Goal: Transaction & Acquisition: Purchase product/service

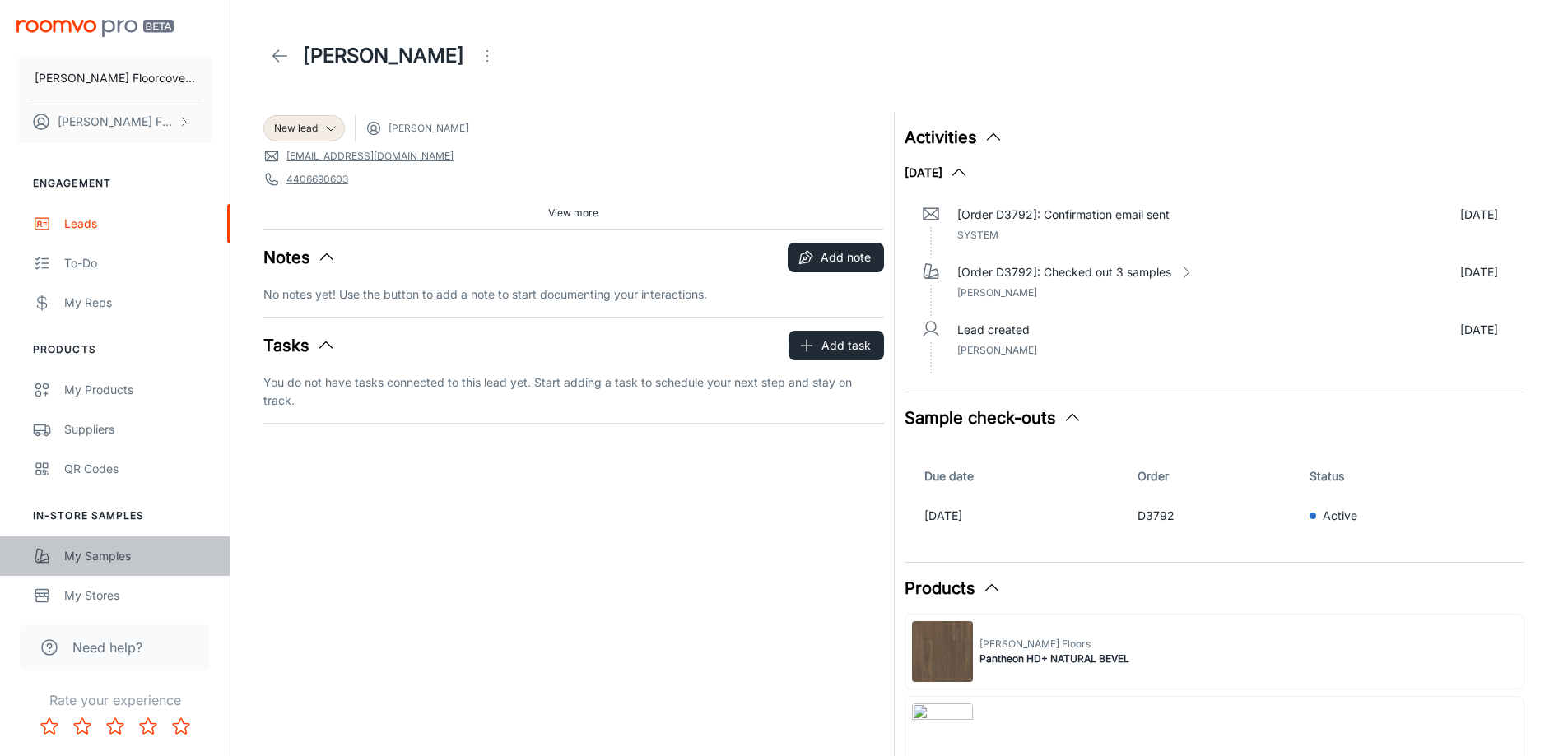
click at [133, 553] on div "My Samples" at bounding box center [138, 556] width 149 height 18
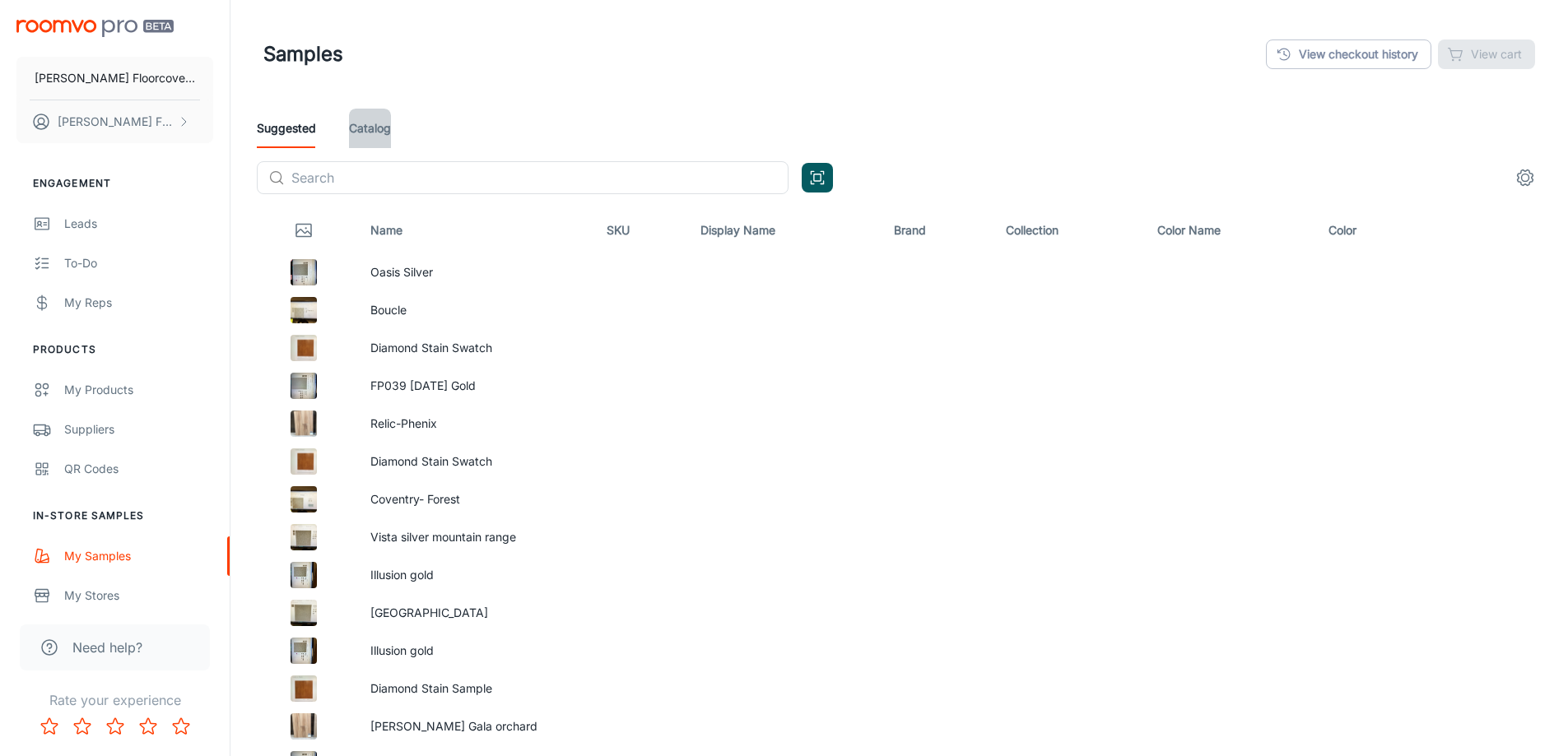
click at [369, 134] on link "Catalog" at bounding box center [369, 128] width 42 height 39
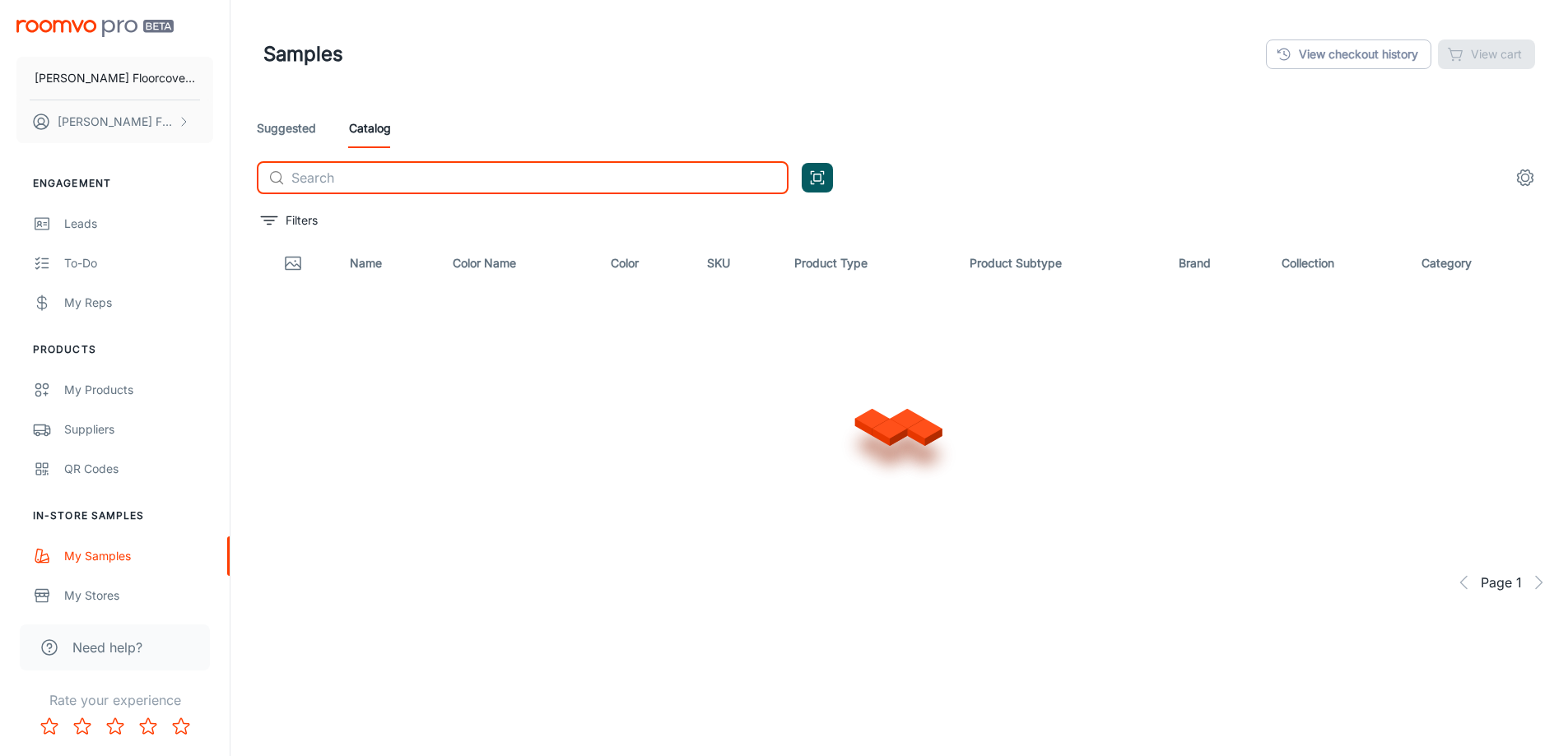
click at [374, 174] on input "text" at bounding box center [539, 177] width 497 height 33
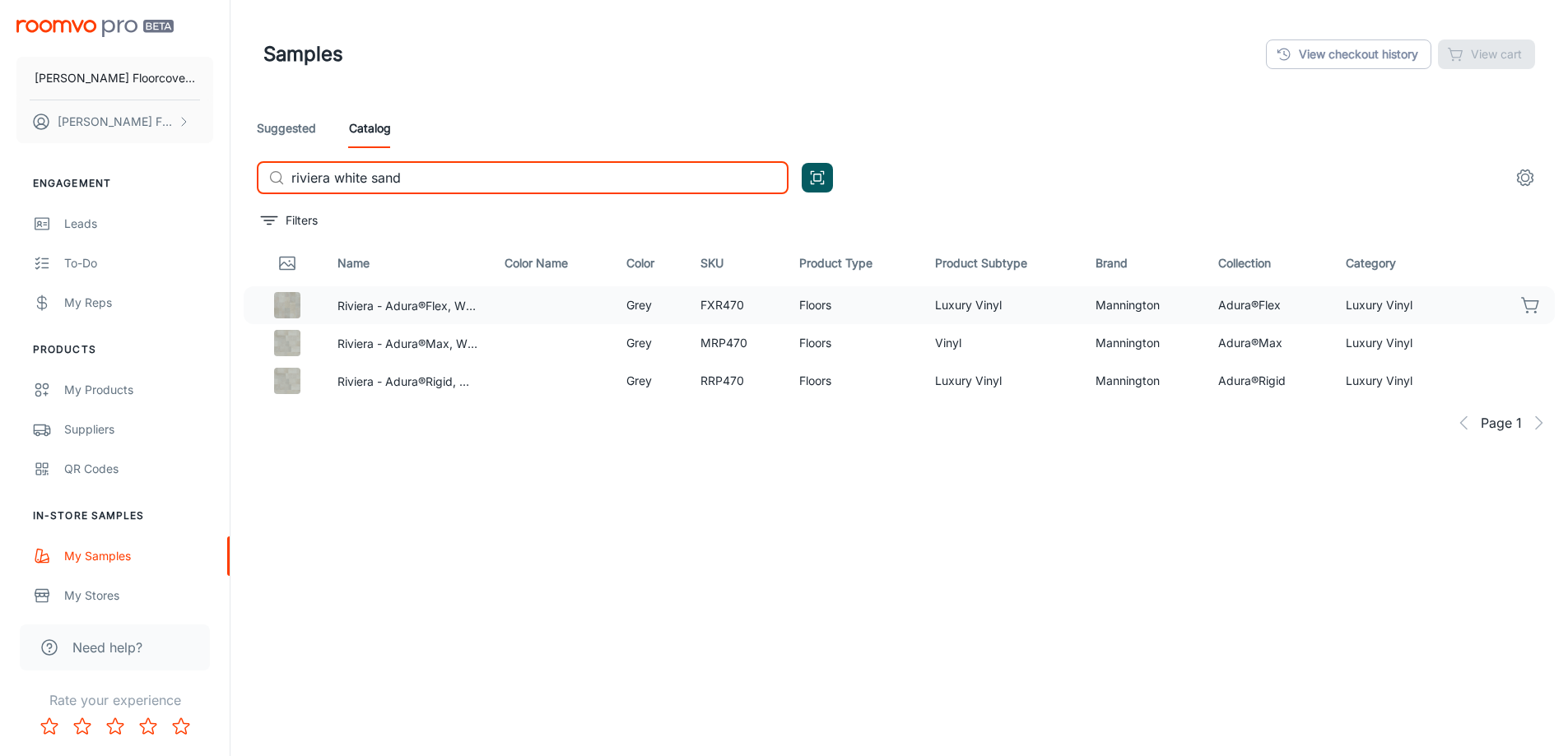
type input "riviera white sand"
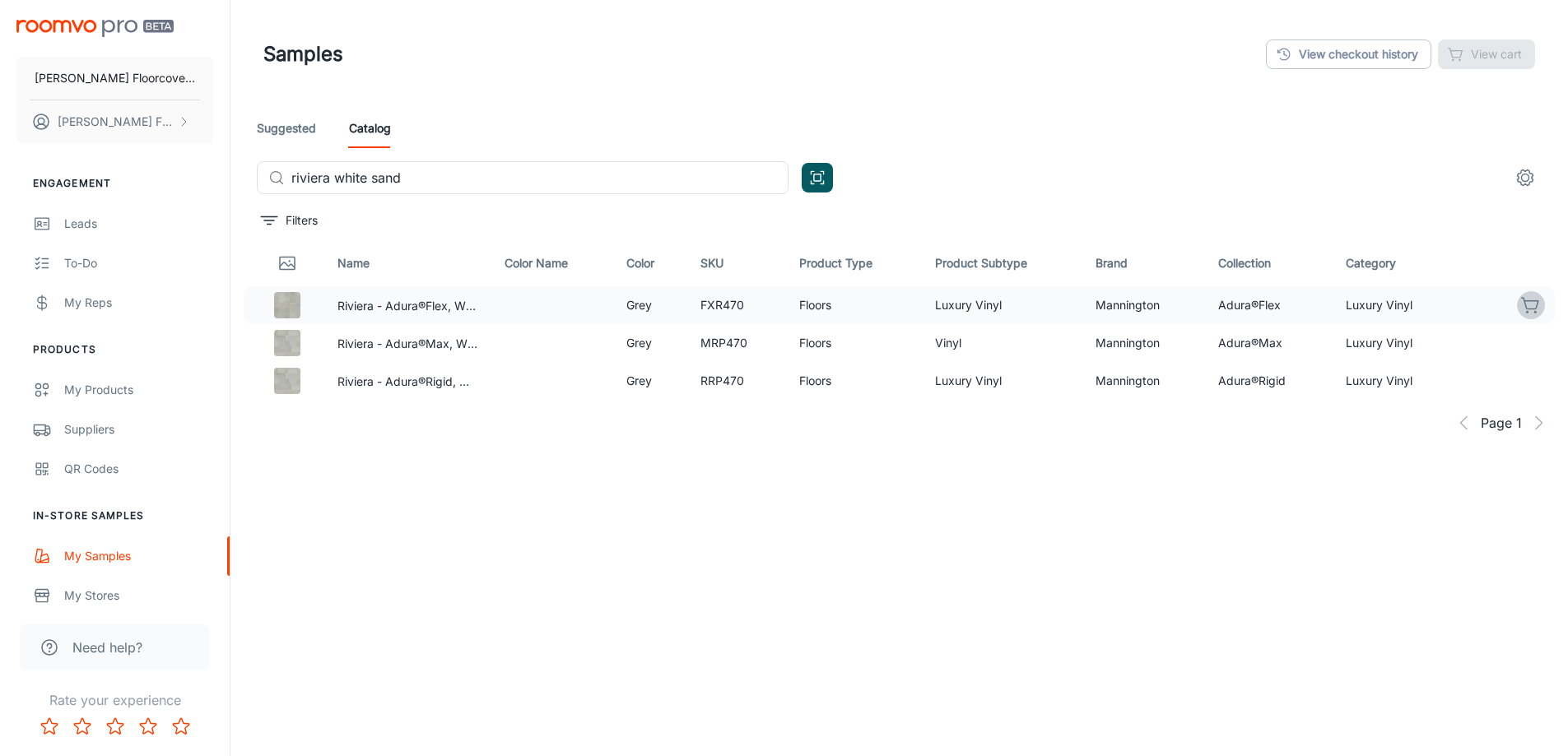
click at [1534, 308] on icon "button" at bounding box center [1531, 305] width 20 height 20
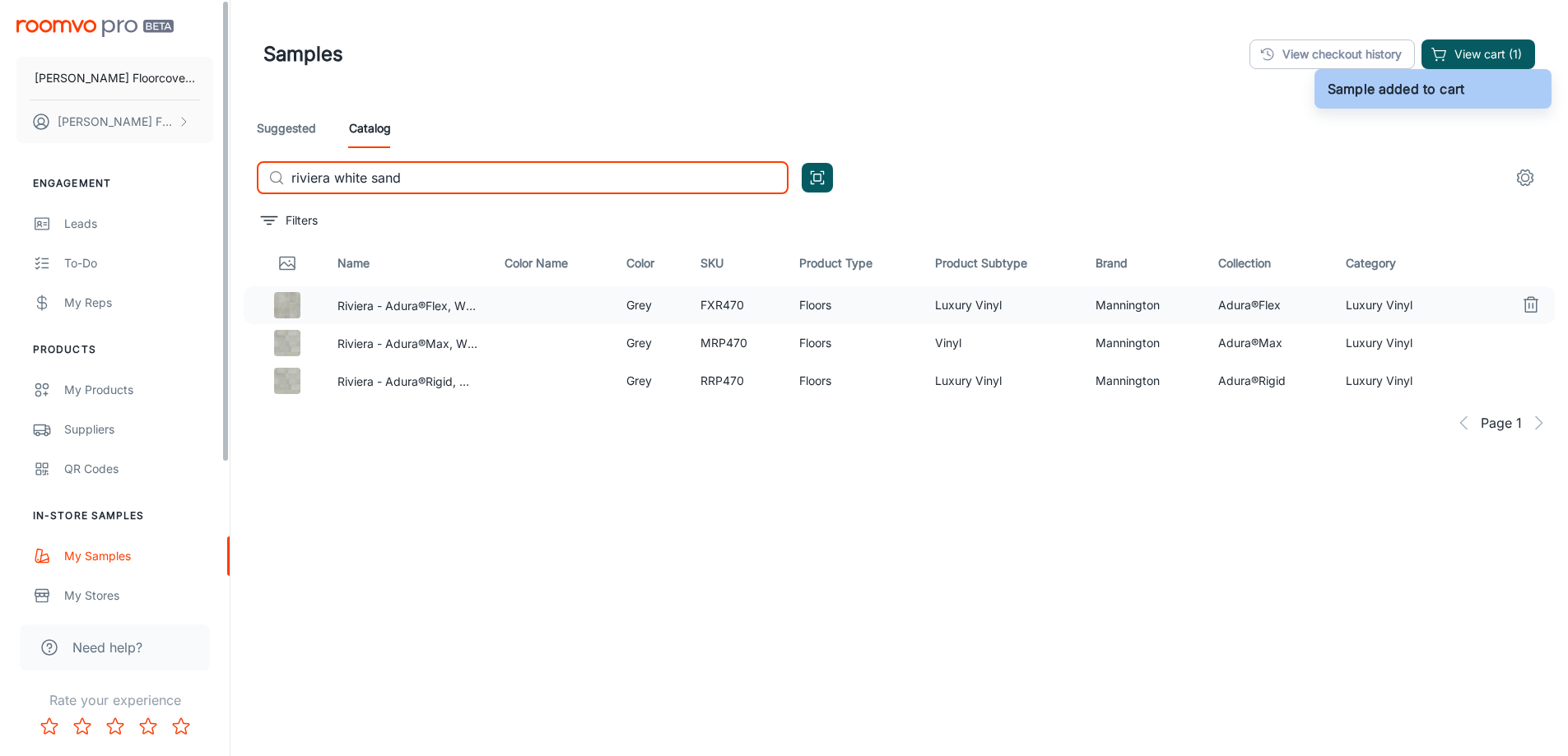
drag, startPoint x: 439, startPoint y: 164, endPoint x: 220, endPoint y: 183, distance: 219.8
click at [220, 183] on div "[PERSON_NAME] Floorcovering [PERSON_NAME] Floorcovering Engagement Leads To-do …" at bounding box center [784, 420] width 1568 height 840
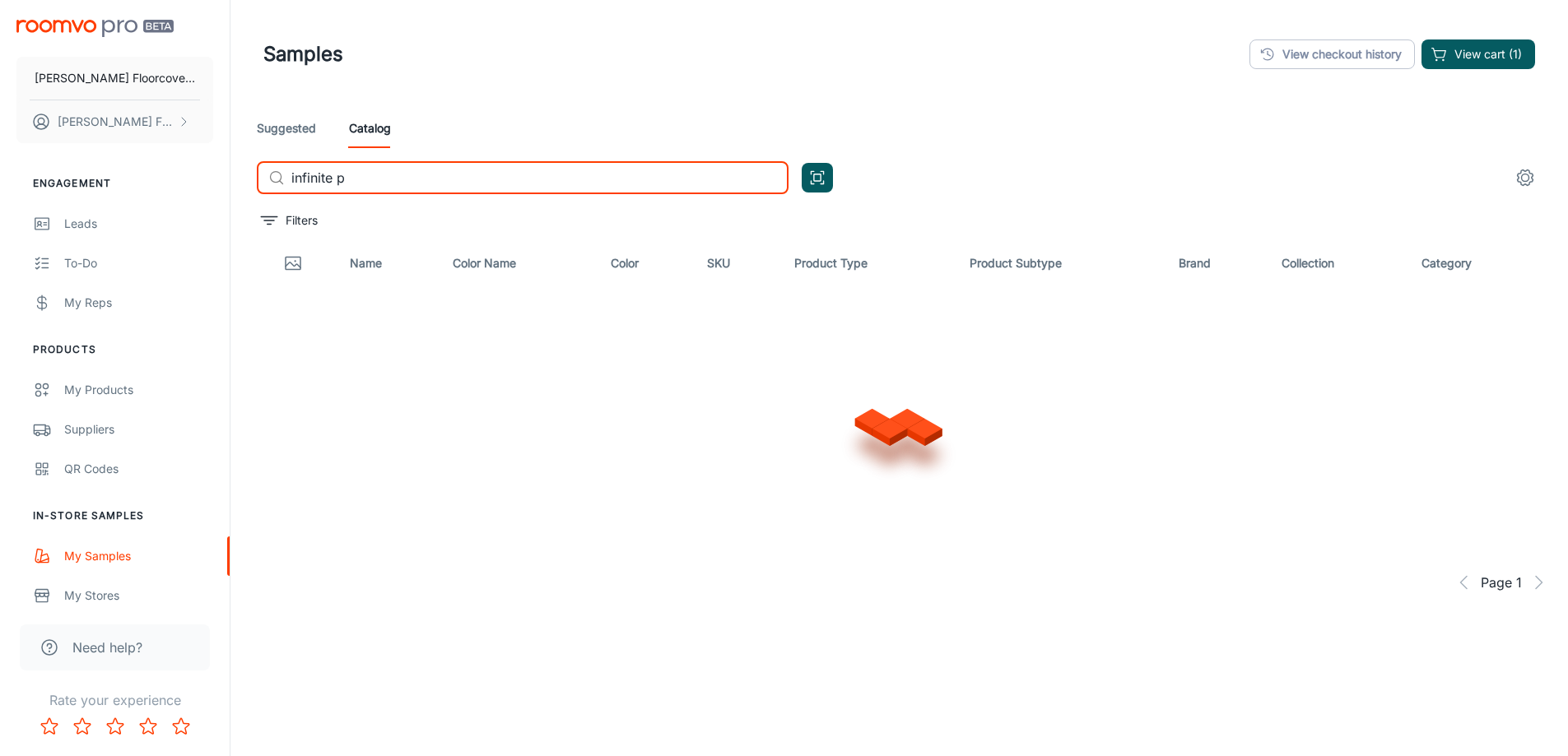
click at [374, 182] on input "infinite p" at bounding box center [539, 177] width 497 height 33
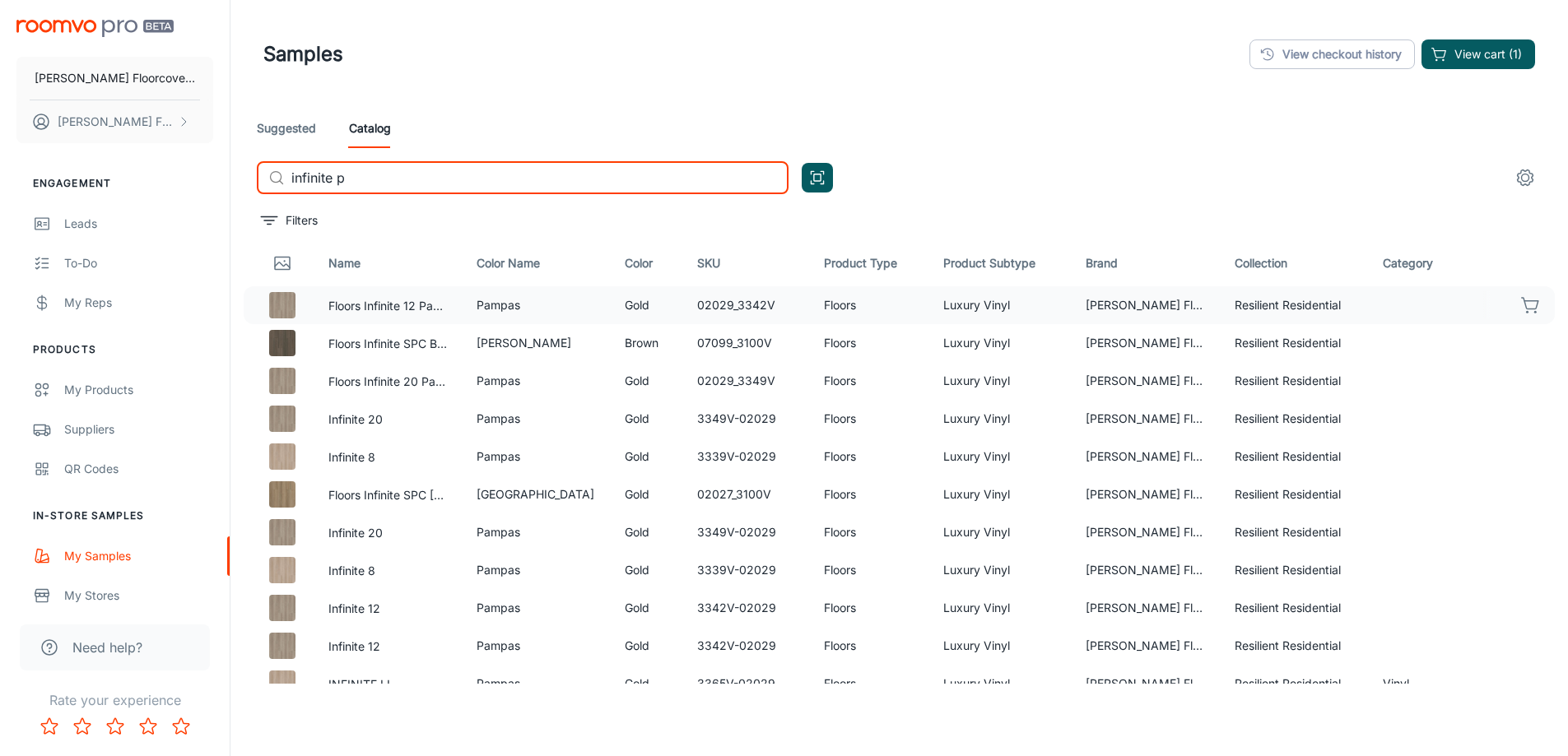
click at [1521, 302] on icon "button" at bounding box center [1531, 305] width 20 height 20
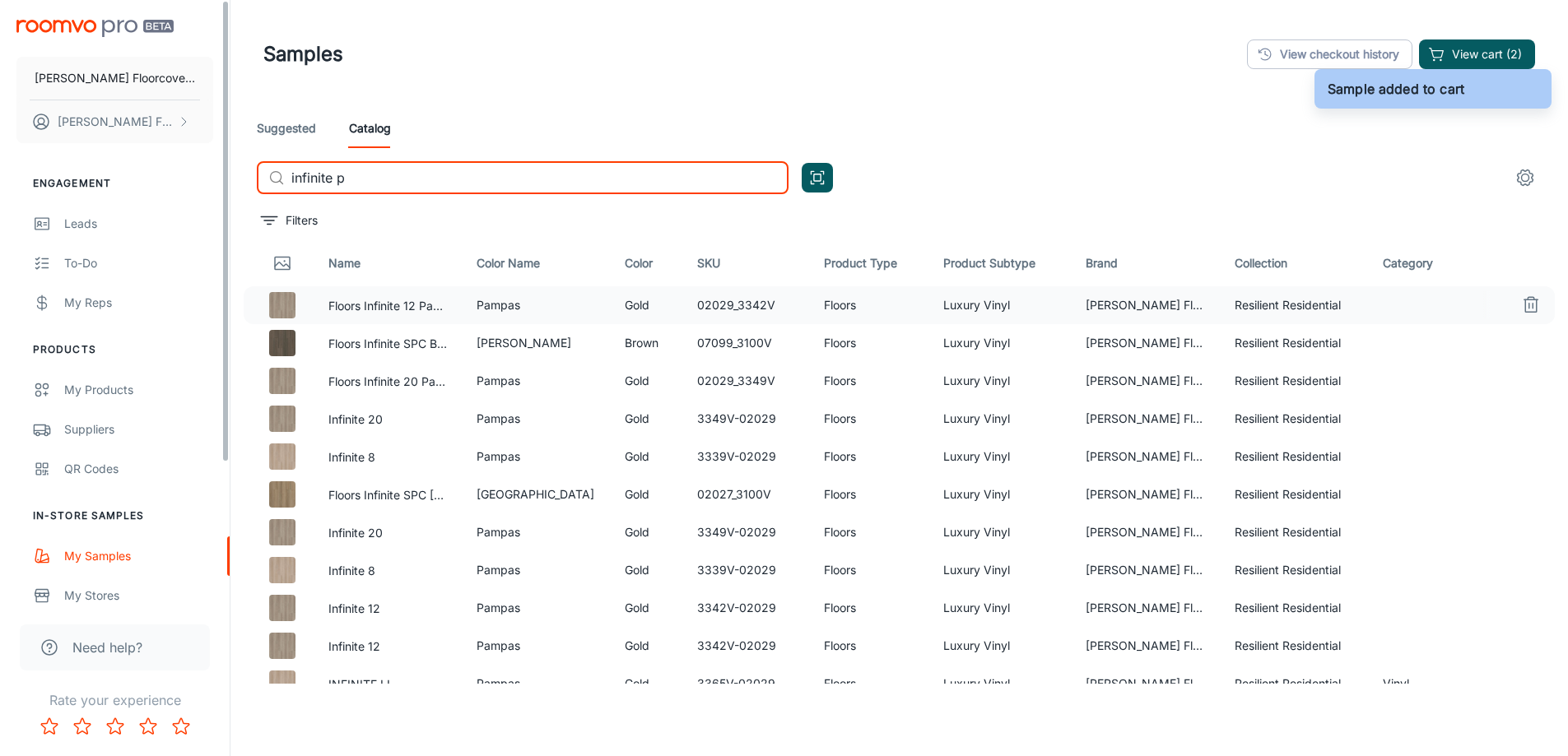
drag, startPoint x: 428, startPoint y: 179, endPoint x: 195, endPoint y: 179, distance: 233.0
click at [195, 179] on div "[PERSON_NAME] Floorcovering [PERSON_NAME] Floorcovering Engagement Leads To-do …" at bounding box center [784, 420] width 1568 height 840
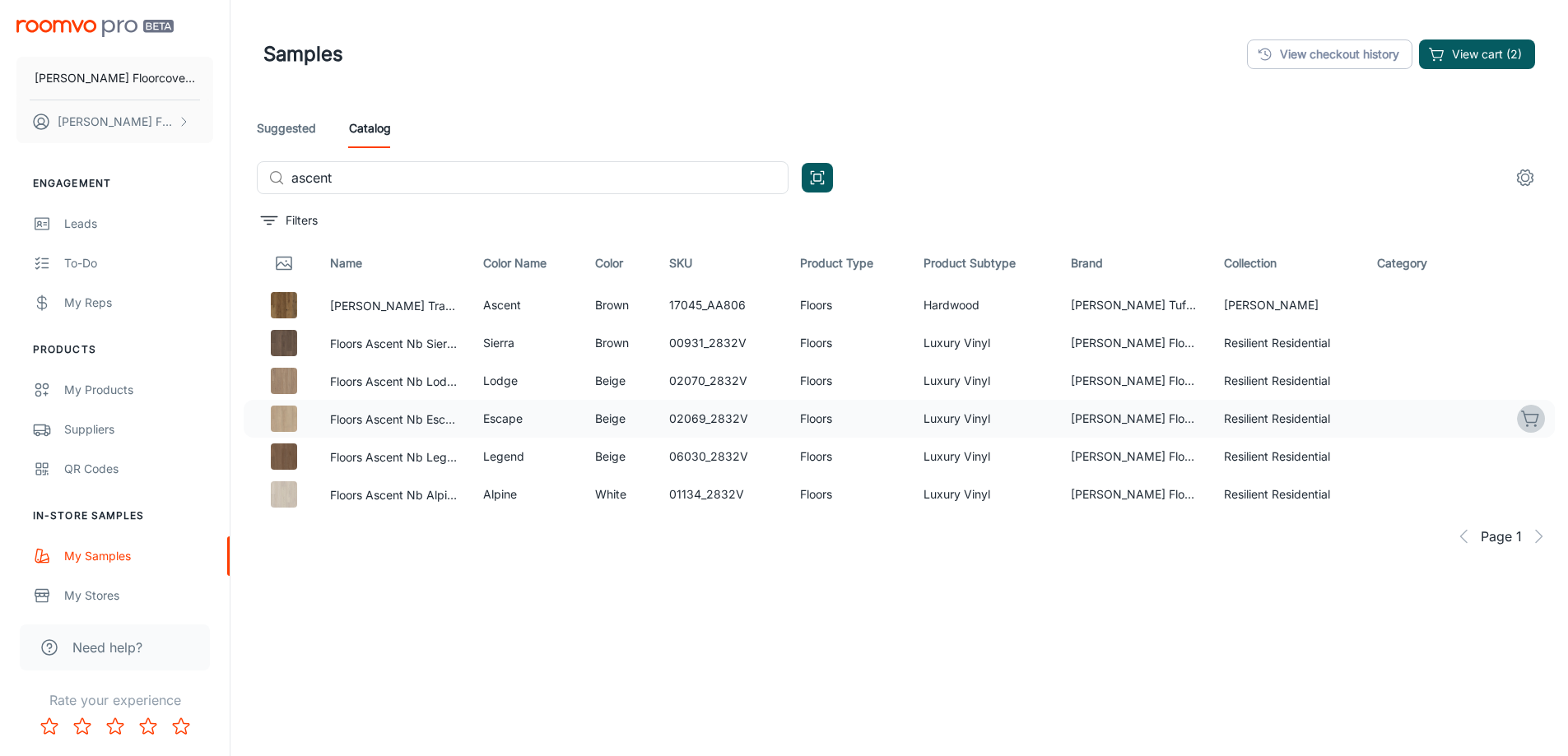
click at [1534, 421] on icon "button" at bounding box center [1531, 418] width 20 height 20
click at [351, 182] on input "ascent" at bounding box center [539, 177] width 497 height 33
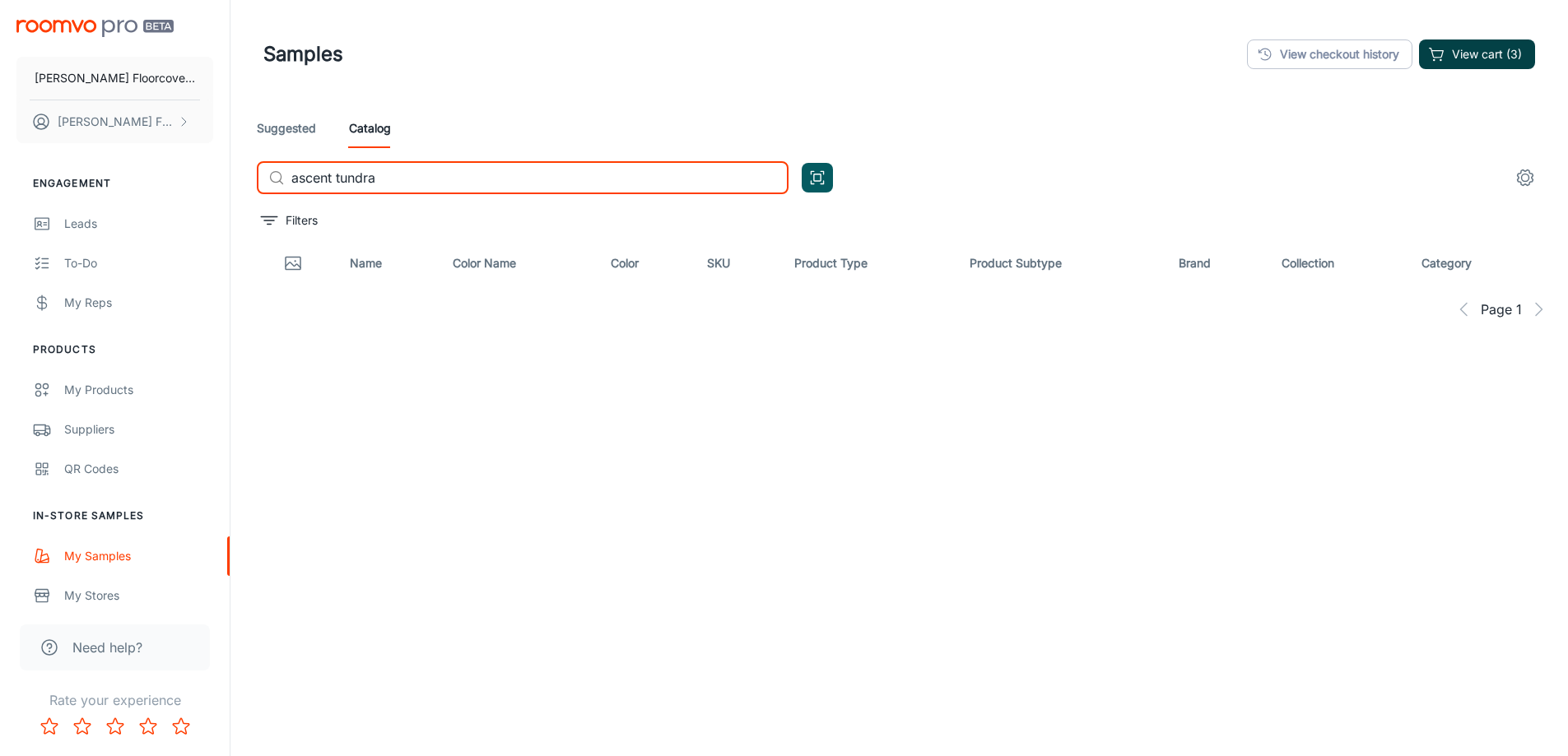
type input "ascent tundra"
click at [1464, 43] on button "View cart (3)" at bounding box center [1477, 54] width 116 height 30
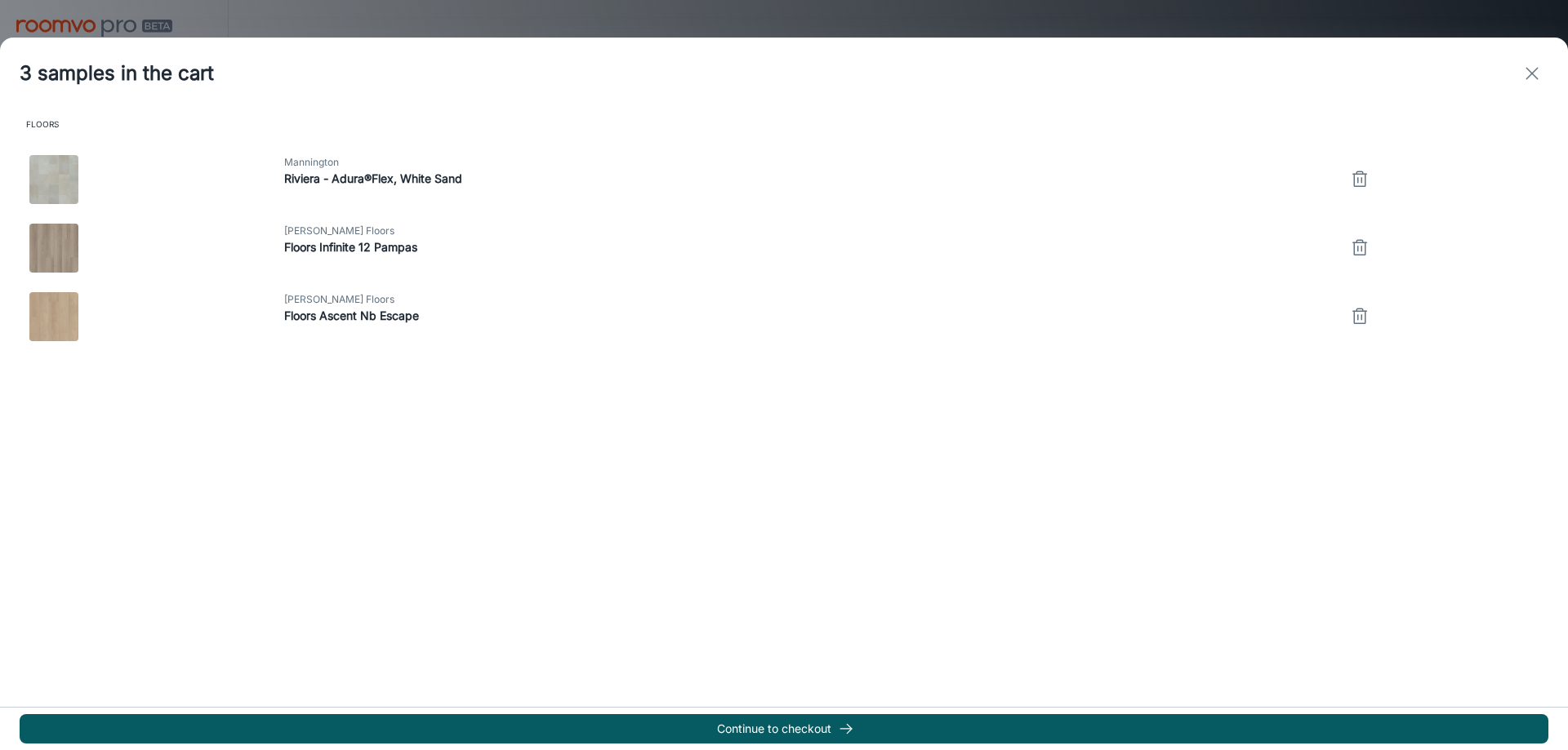
click at [878, 713] on div "Continue to checkout" at bounding box center [784, 728] width 1568 height 43
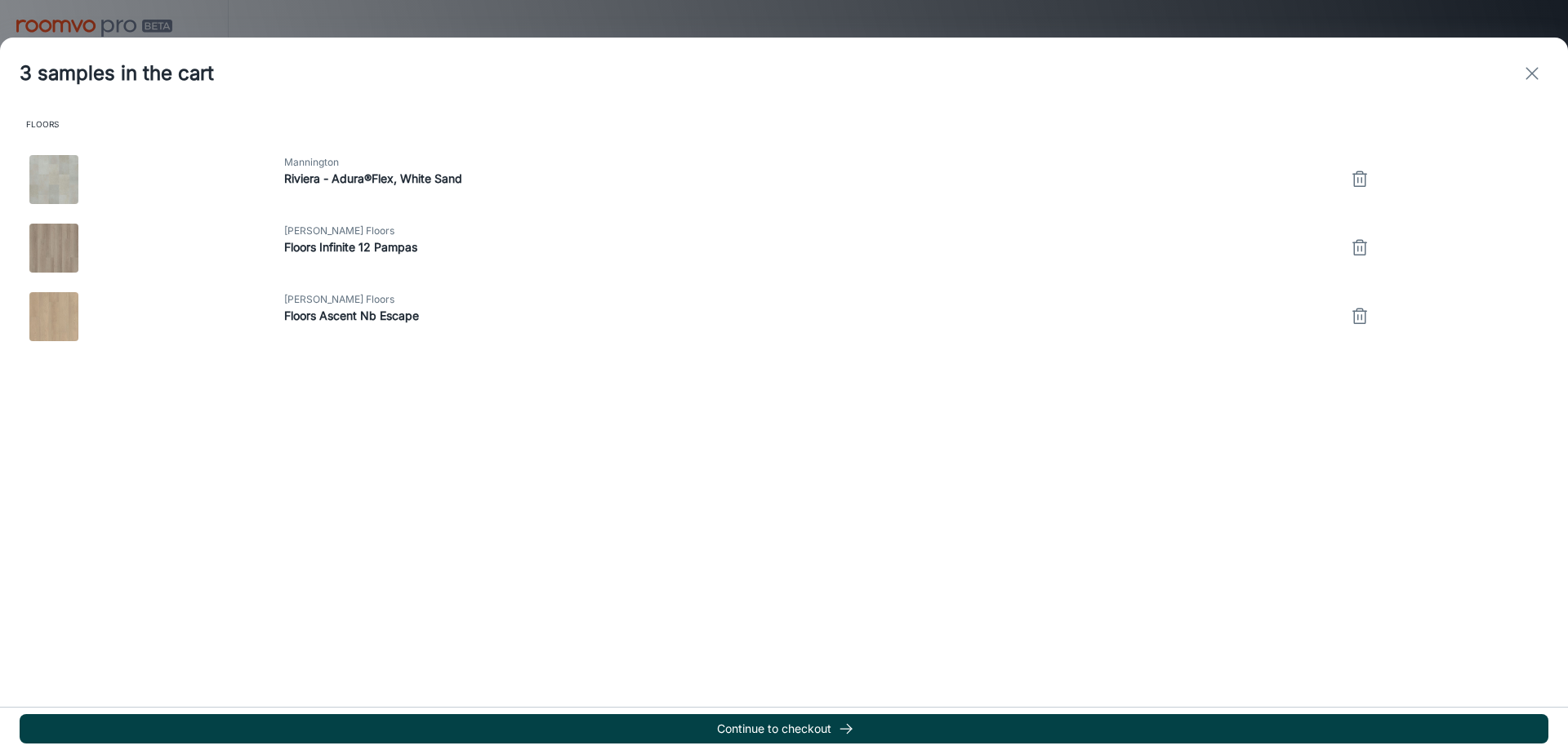
click at [887, 736] on button "Continue to checkout" at bounding box center [784, 729] width 1529 height 30
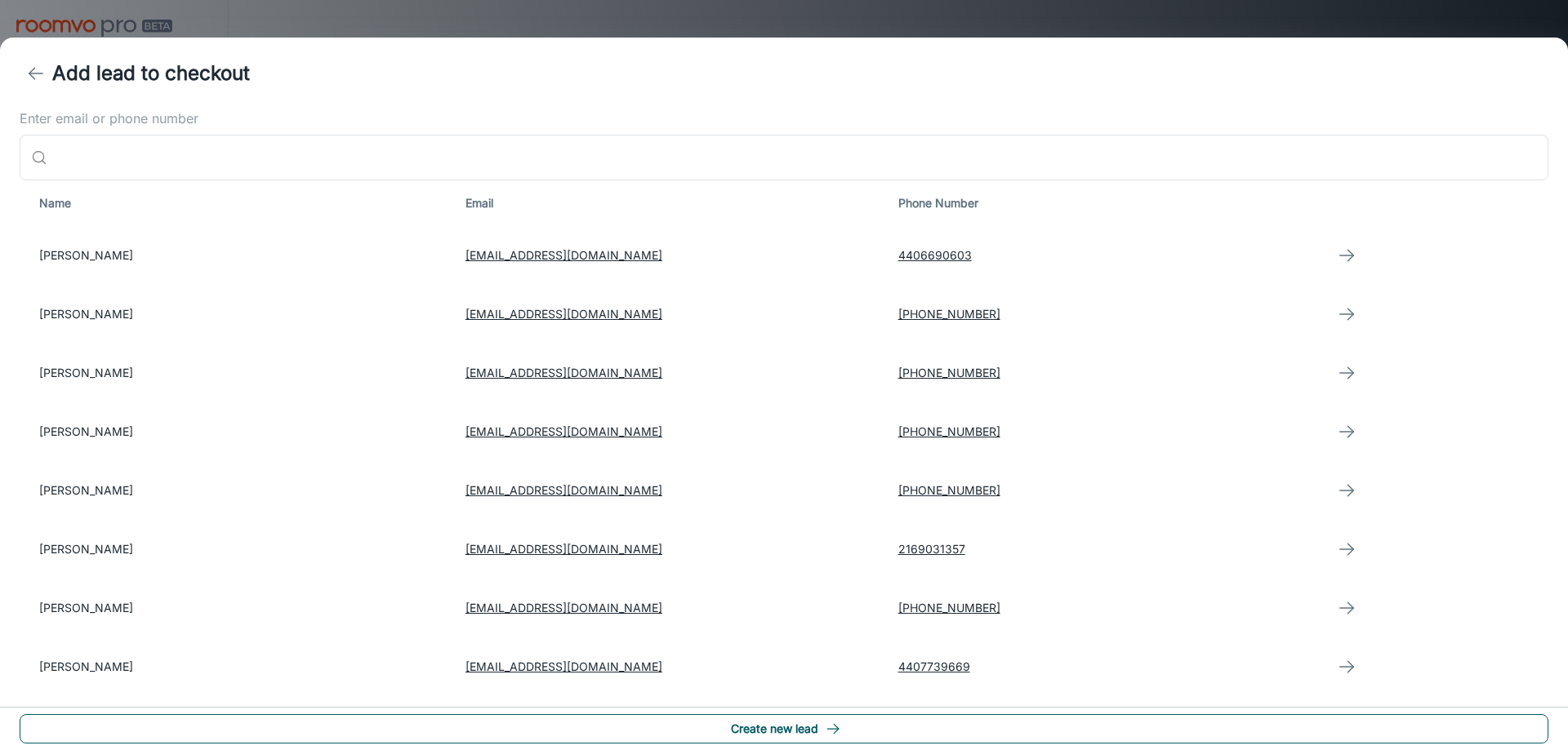
click at [837, 736] on icon "button" at bounding box center [832, 729] width 16 height 16
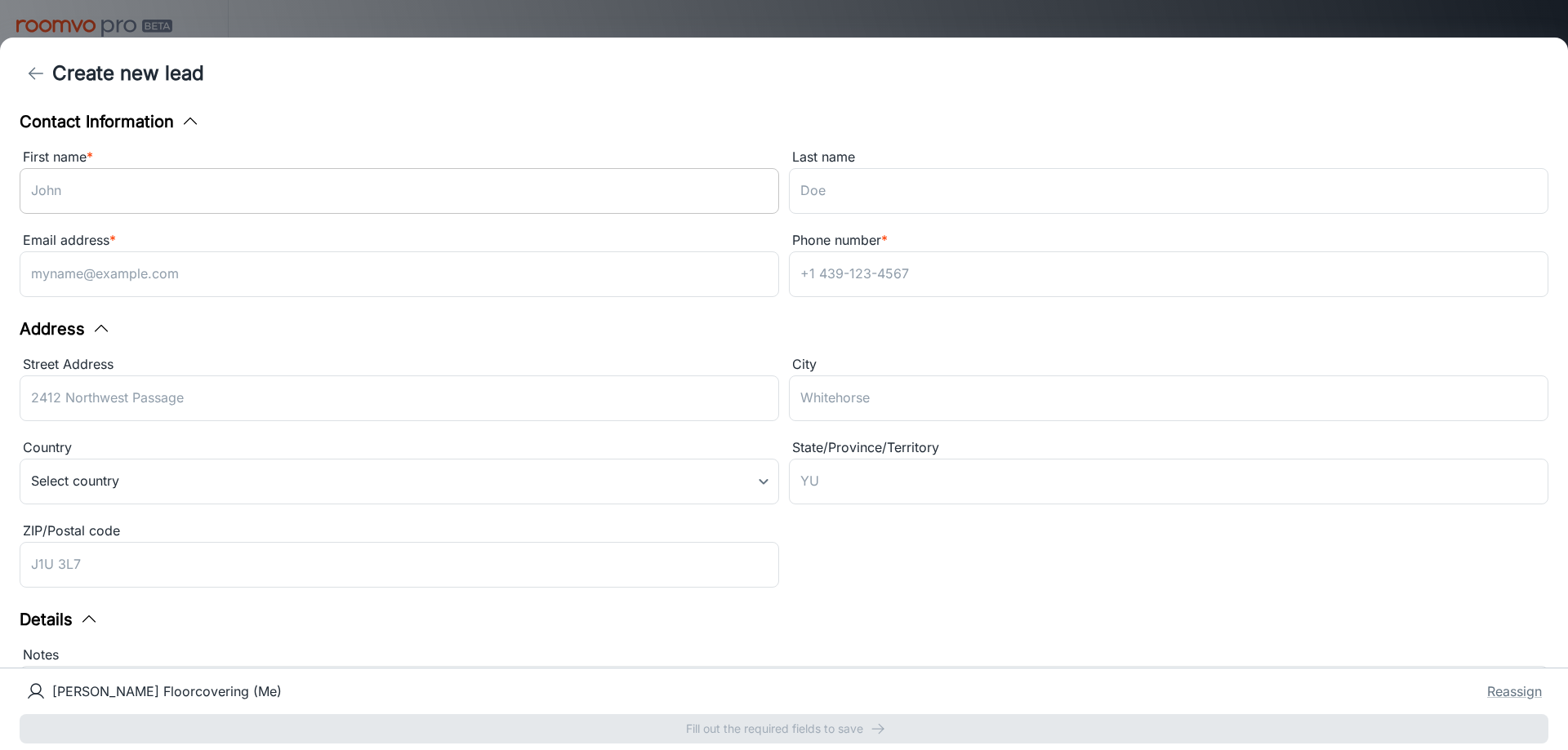
click at [155, 202] on input "First name *" at bounding box center [399, 191] width 759 height 46
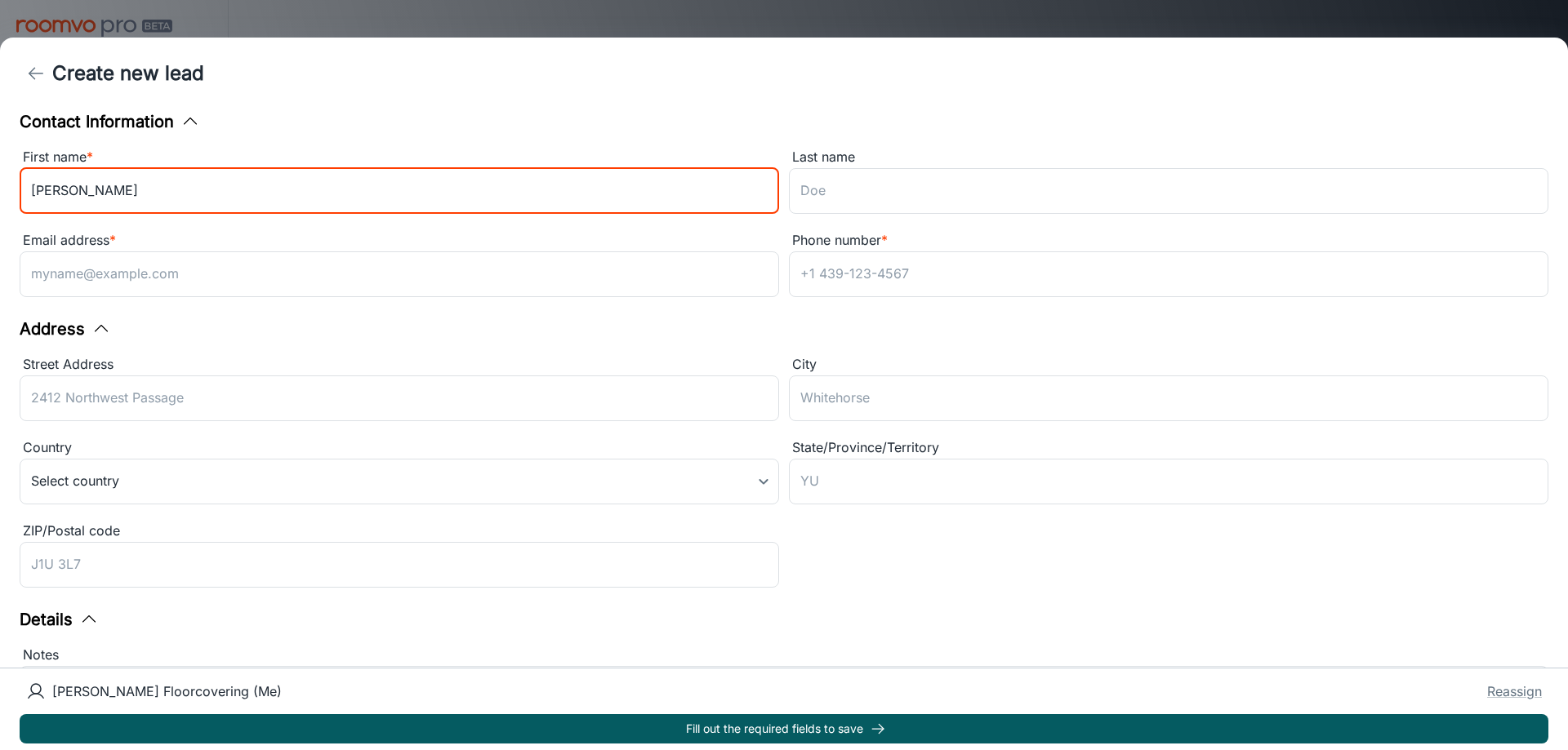
type input "[PERSON_NAME]"
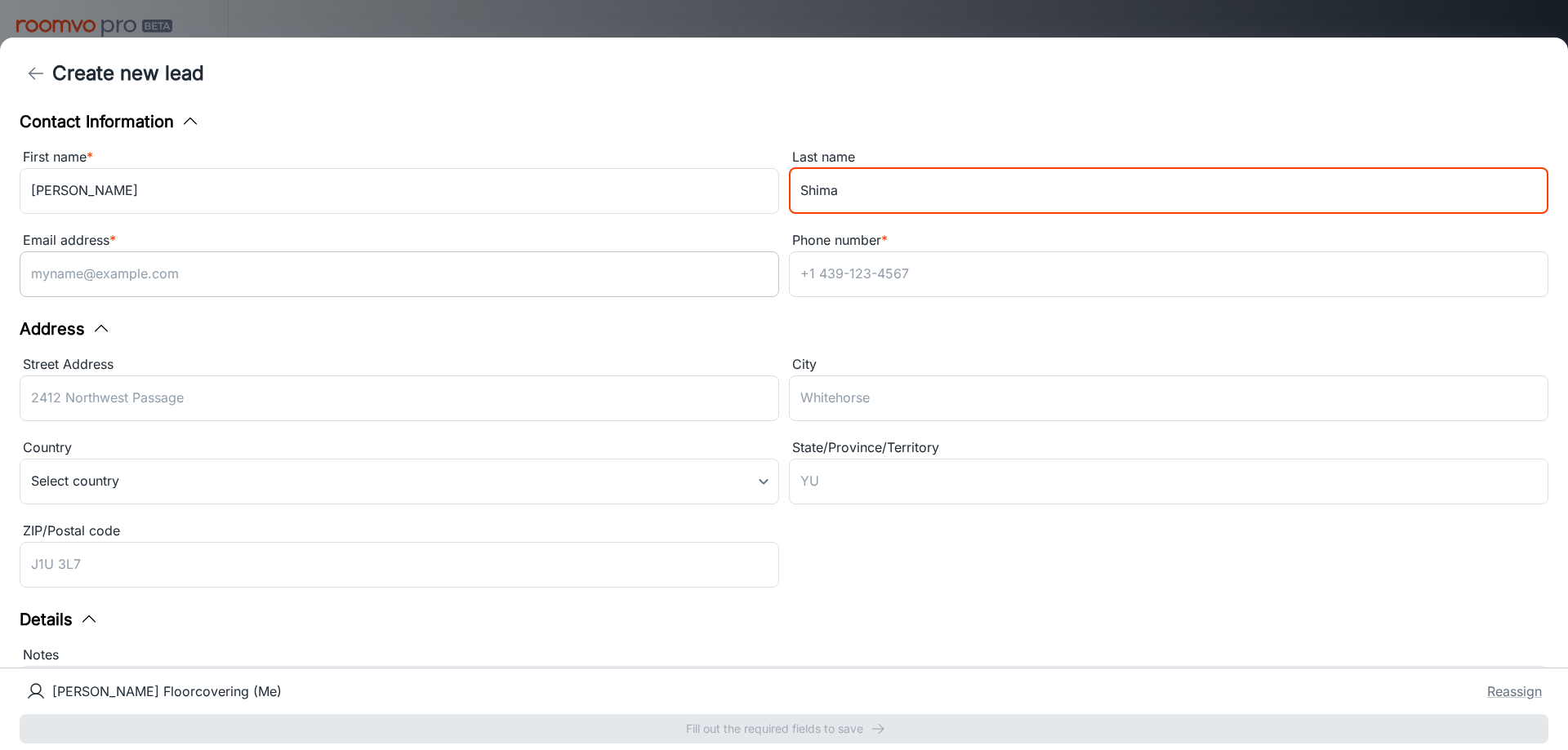
type input "Shima"
click at [289, 260] on input "Email address *" at bounding box center [399, 274] width 759 height 46
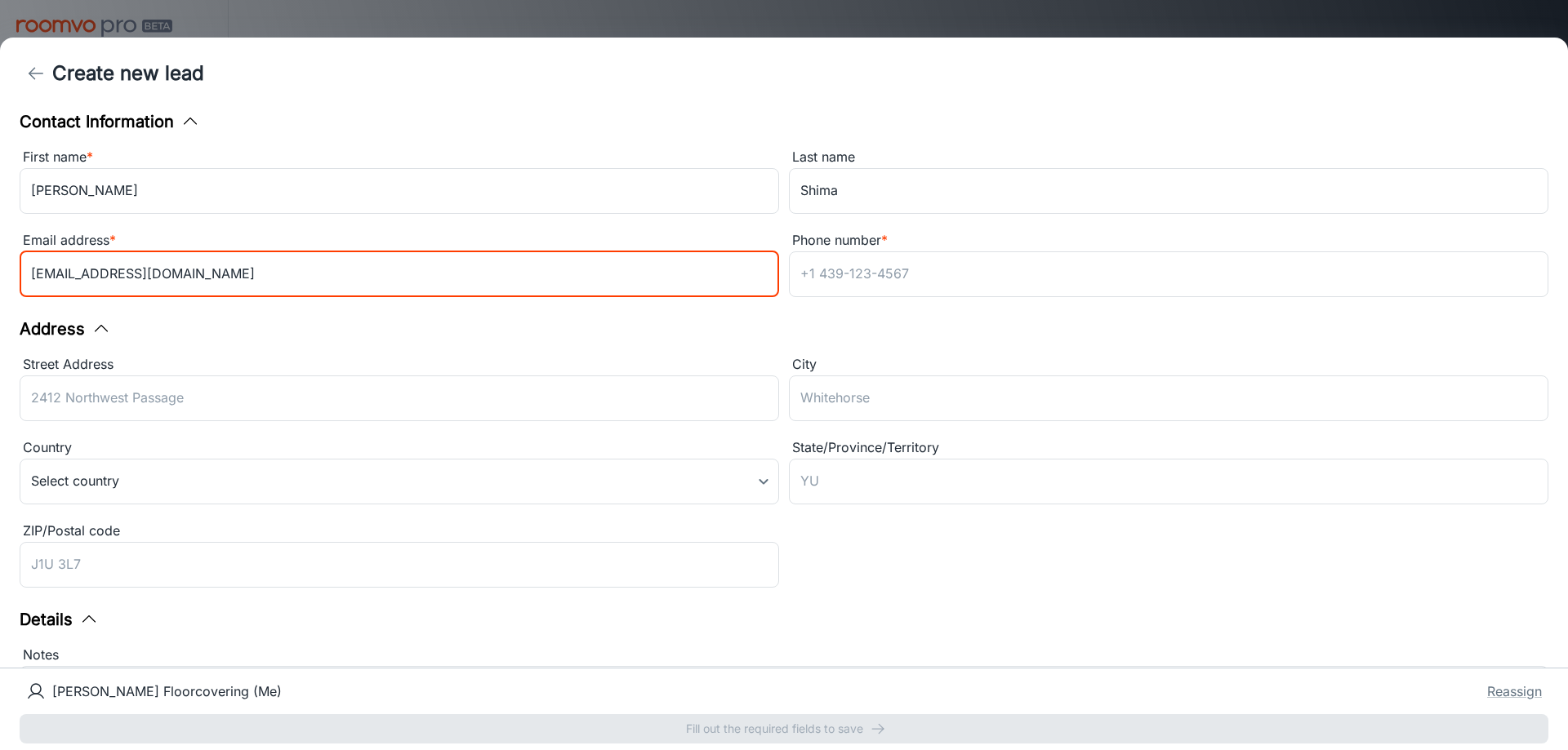
type input "[EMAIL_ADDRESS][DOMAIN_NAME]"
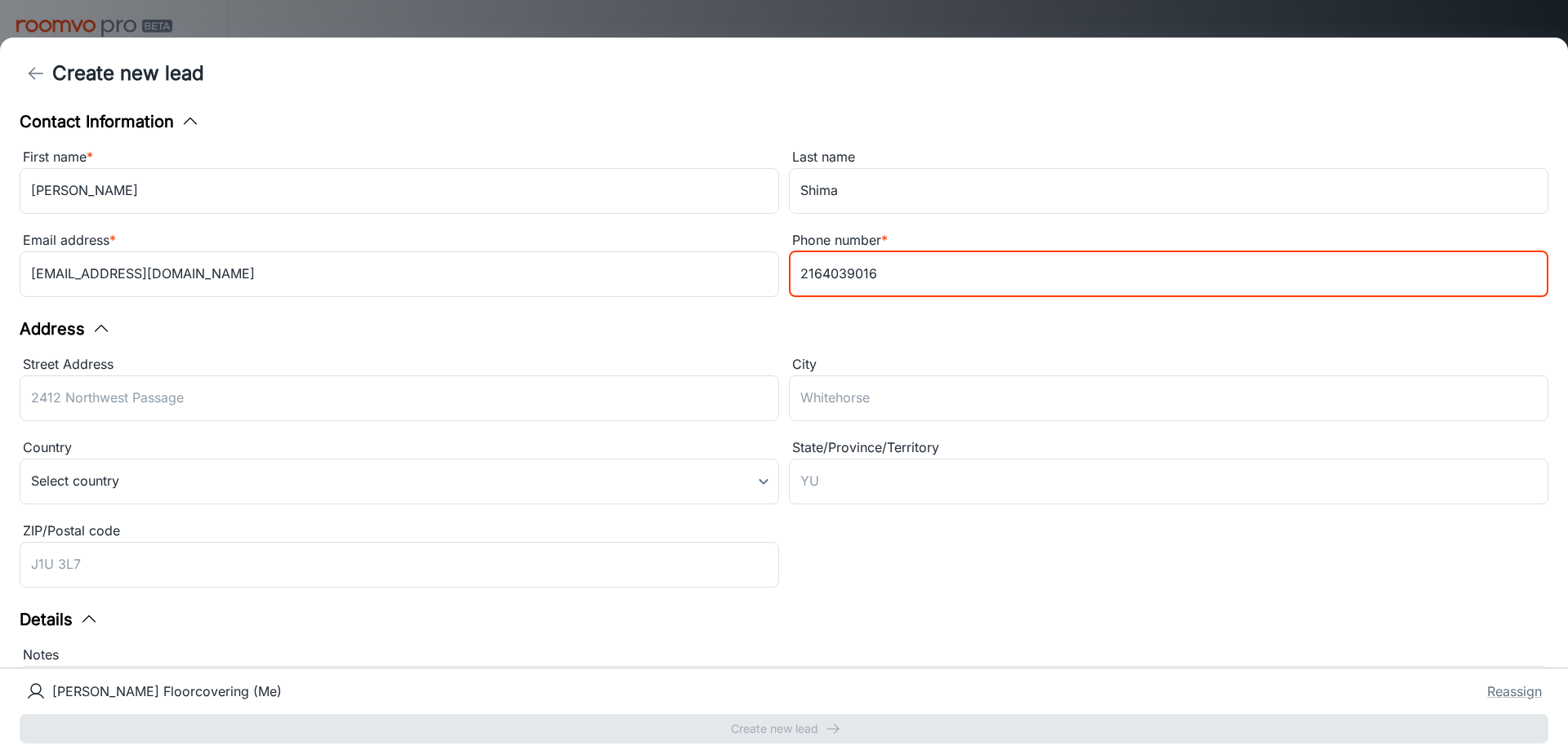
scroll to position [163, 0]
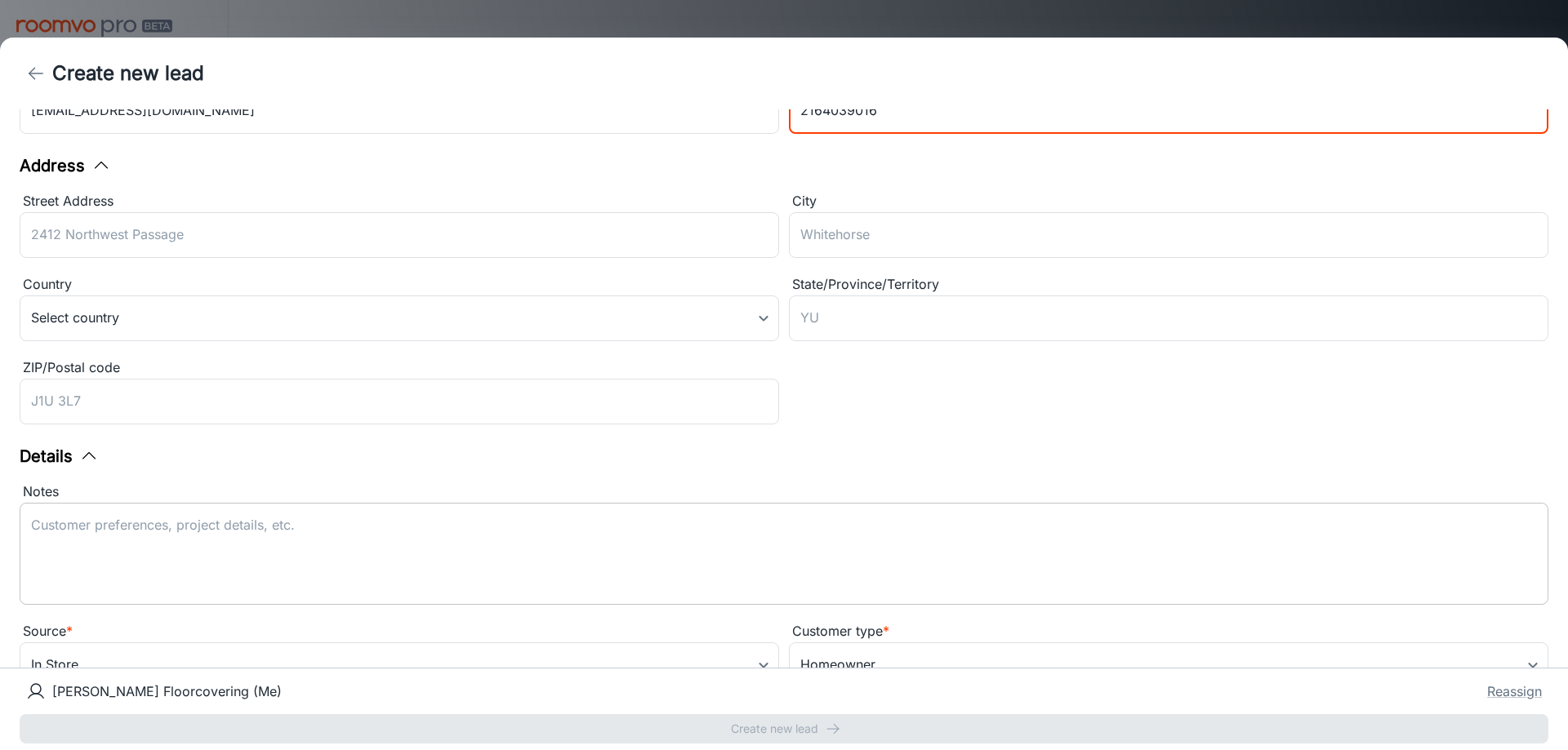
type input "2164039016"
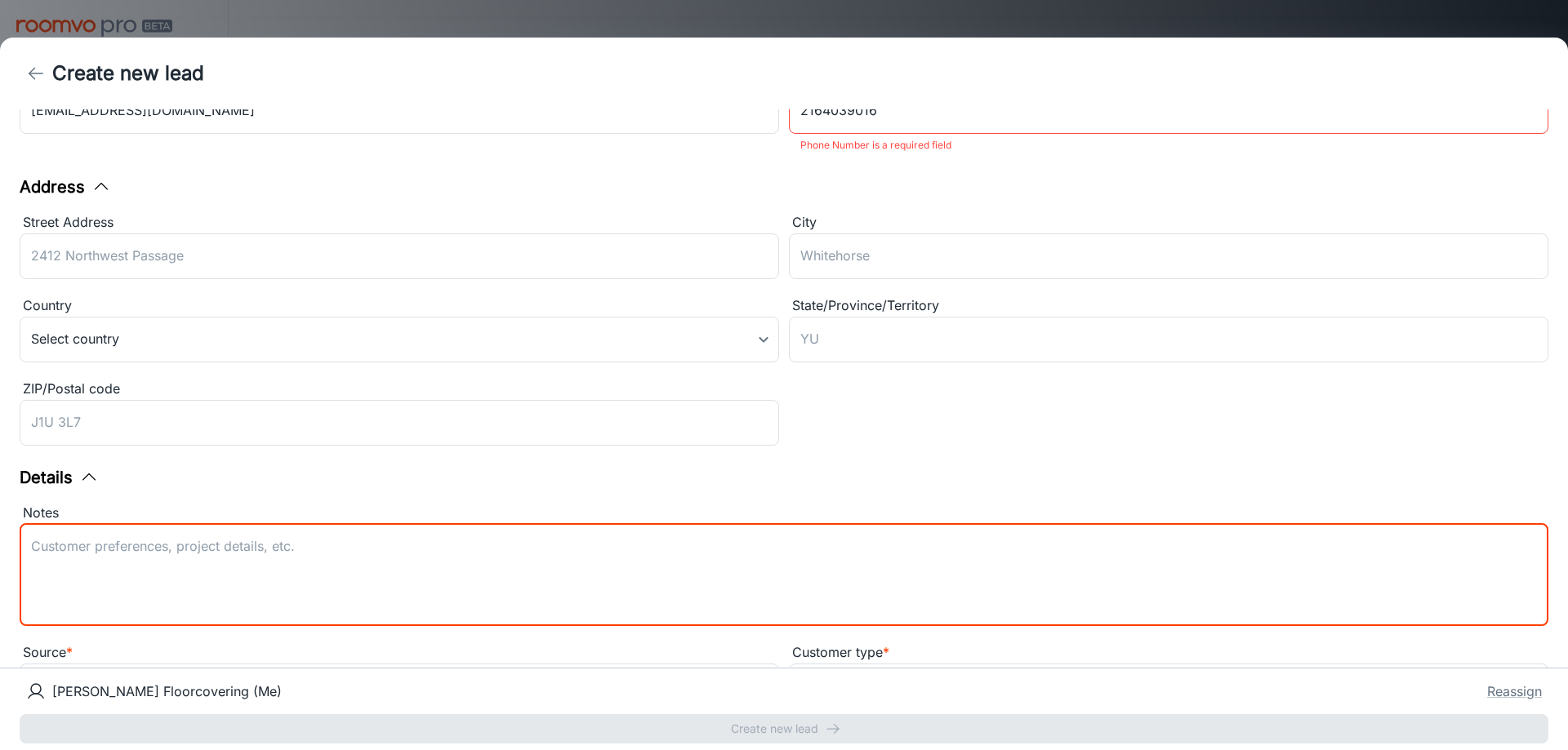
click at [887, 587] on textarea "Notes" at bounding box center [784, 574] width 1506 height 75
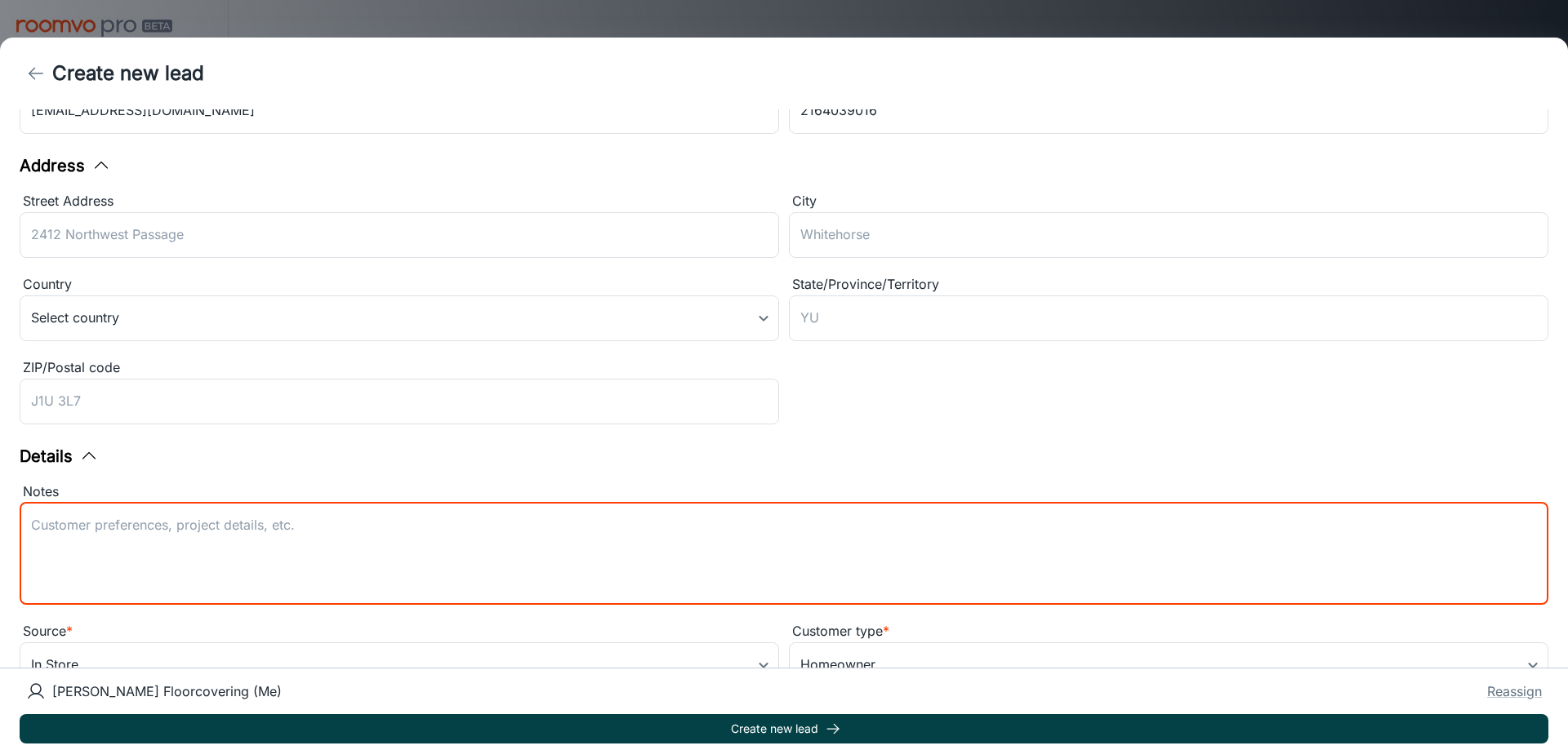
click at [874, 730] on button "Create new lead" at bounding box center [784, 729] width 1529 height 30
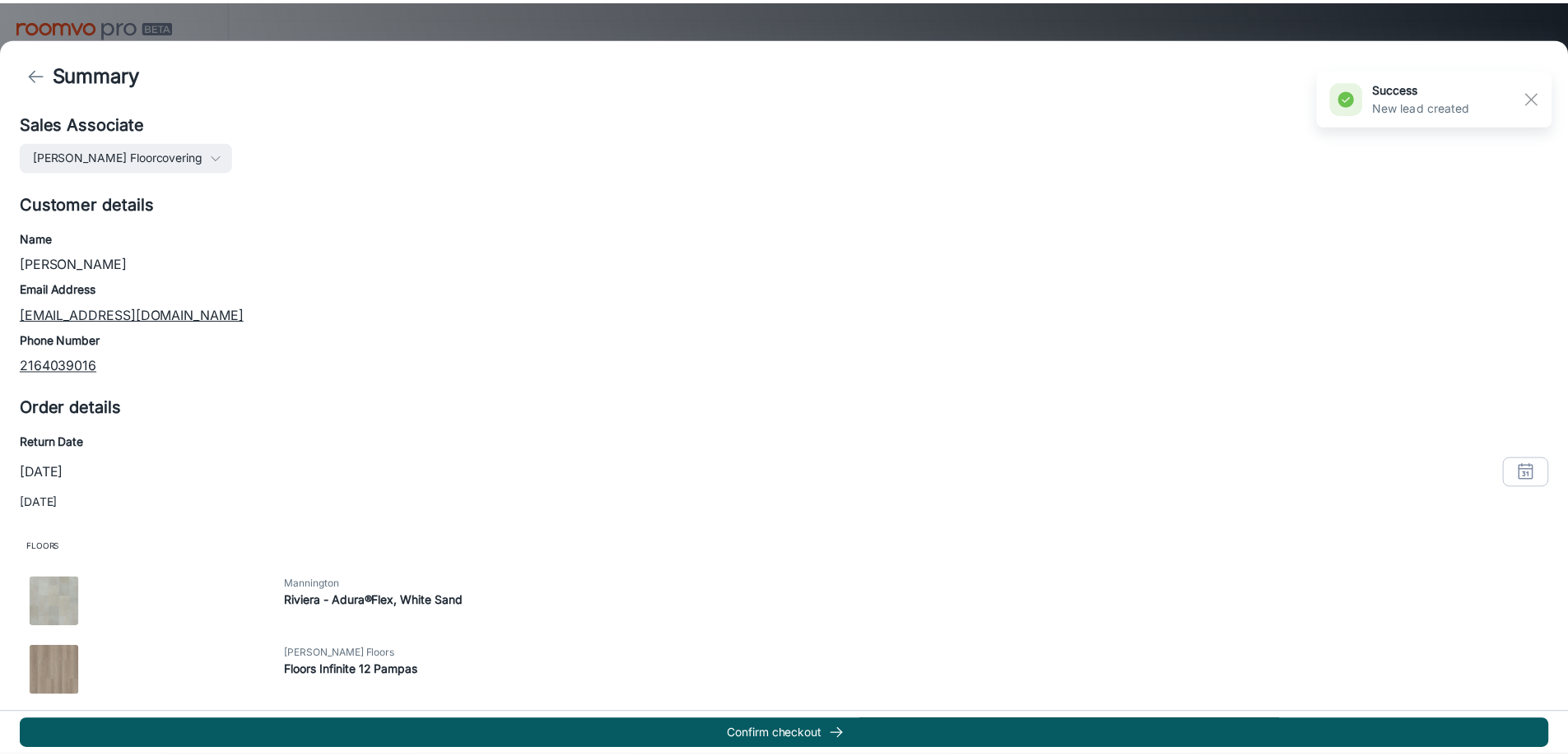
scroll to position [209, 0]
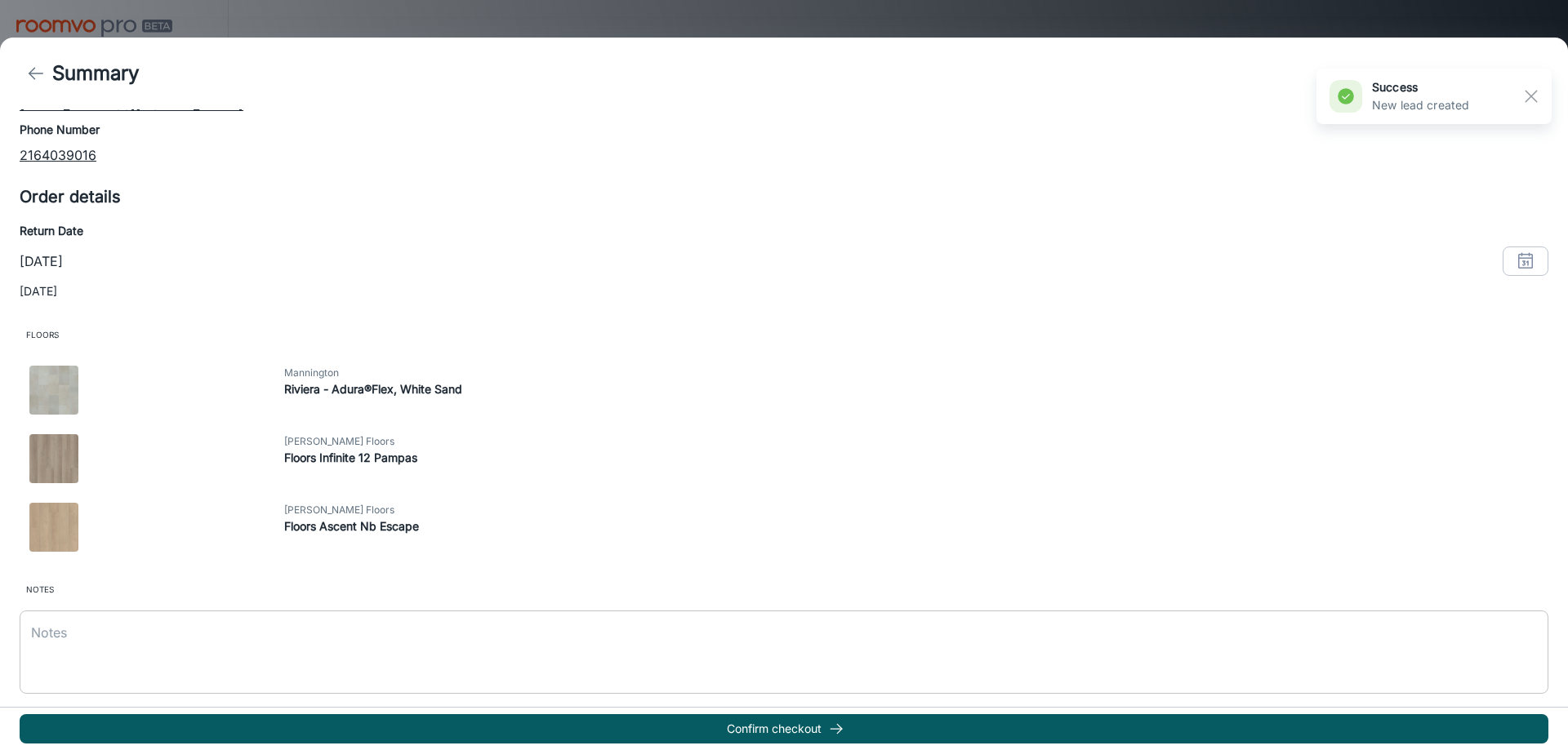
click at [337, 647] on textarea at bounding box center [784, 652] width 1506 height 57
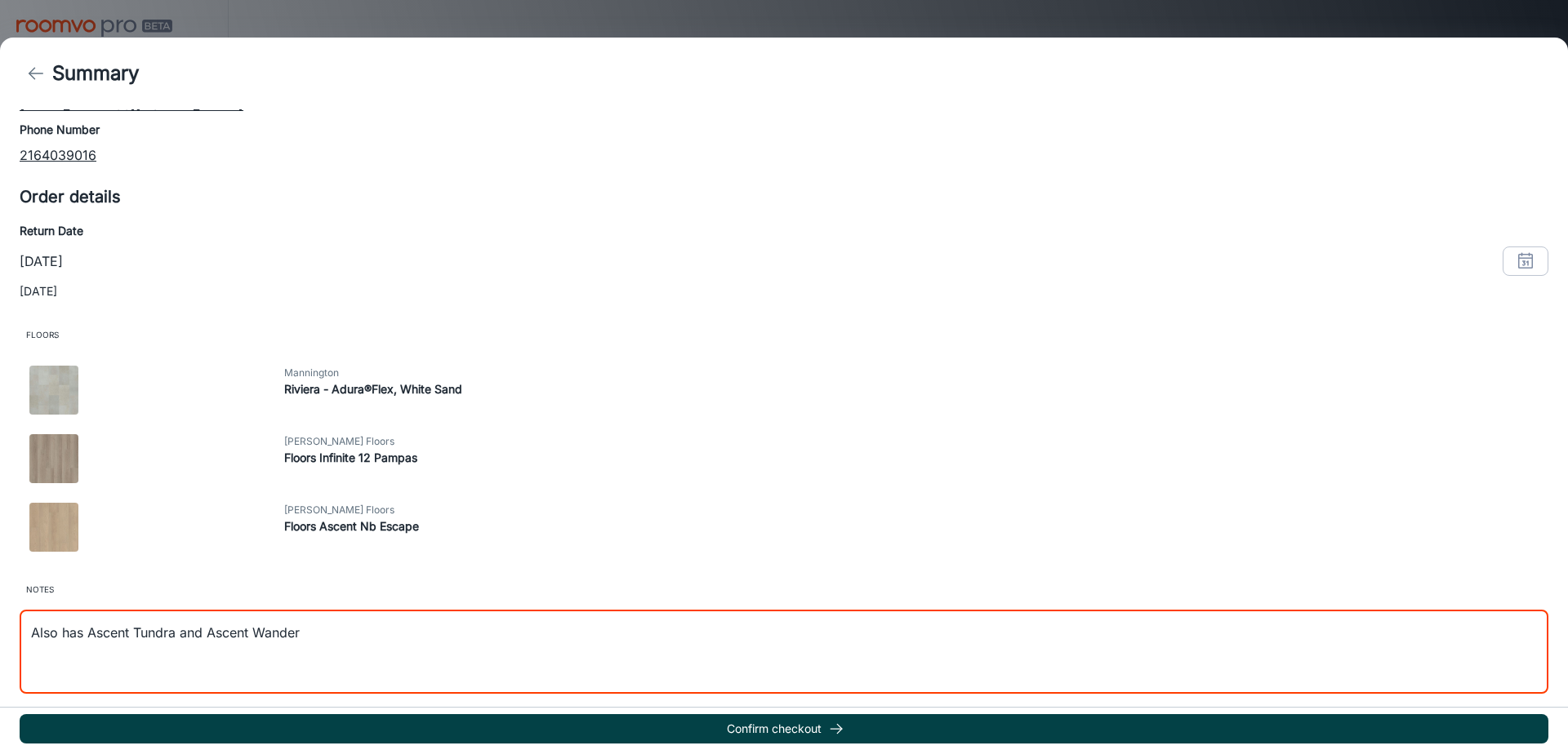
type textarea "Also has Ascent Tundra and Ascent Wander"
click at [848, 732] on button "Confirm checkout" at bounding box center [784, 729] width 1529 height 30
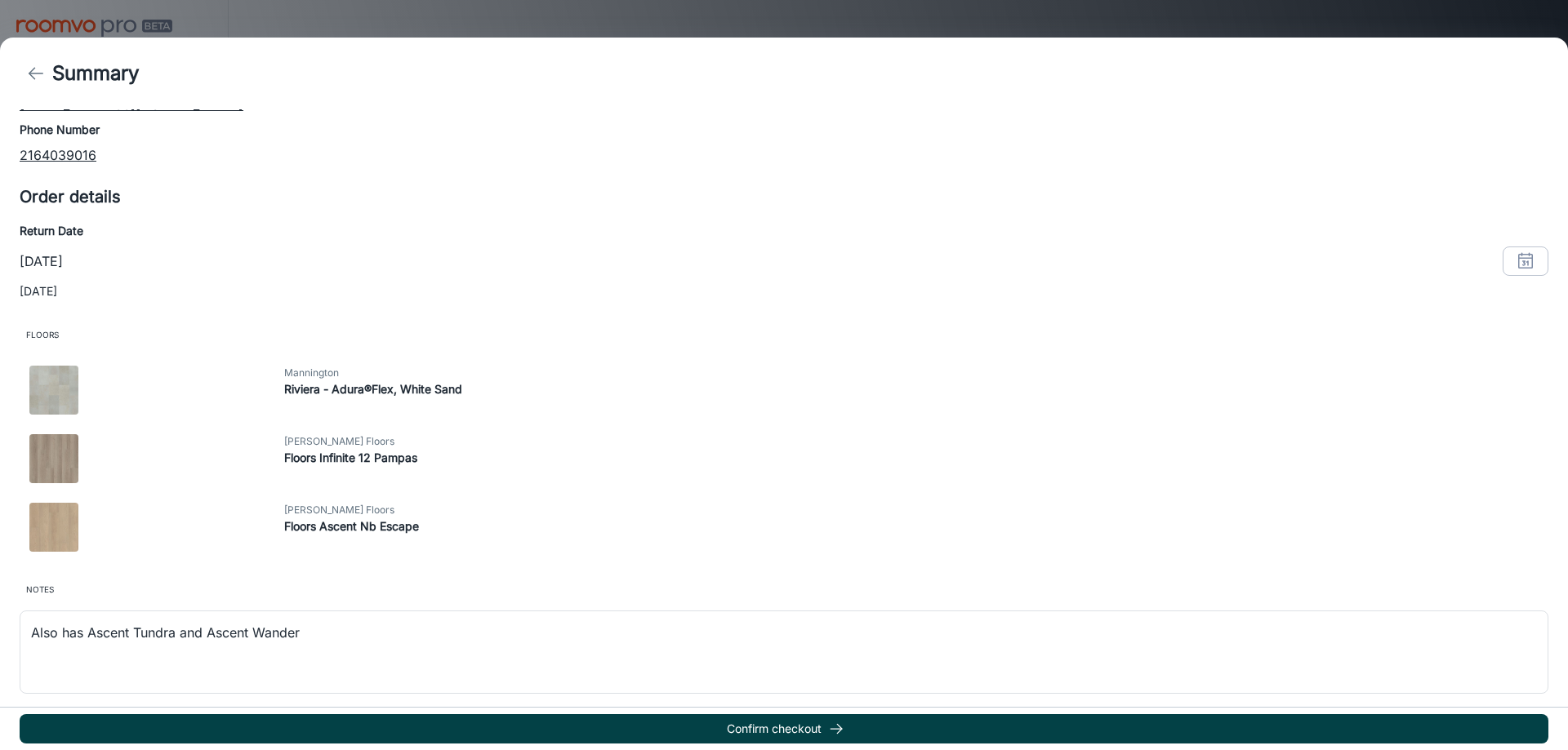
click at [859, 726] on button "Confirm checkout" at bounding box center [784, 729] width 1529 height 30
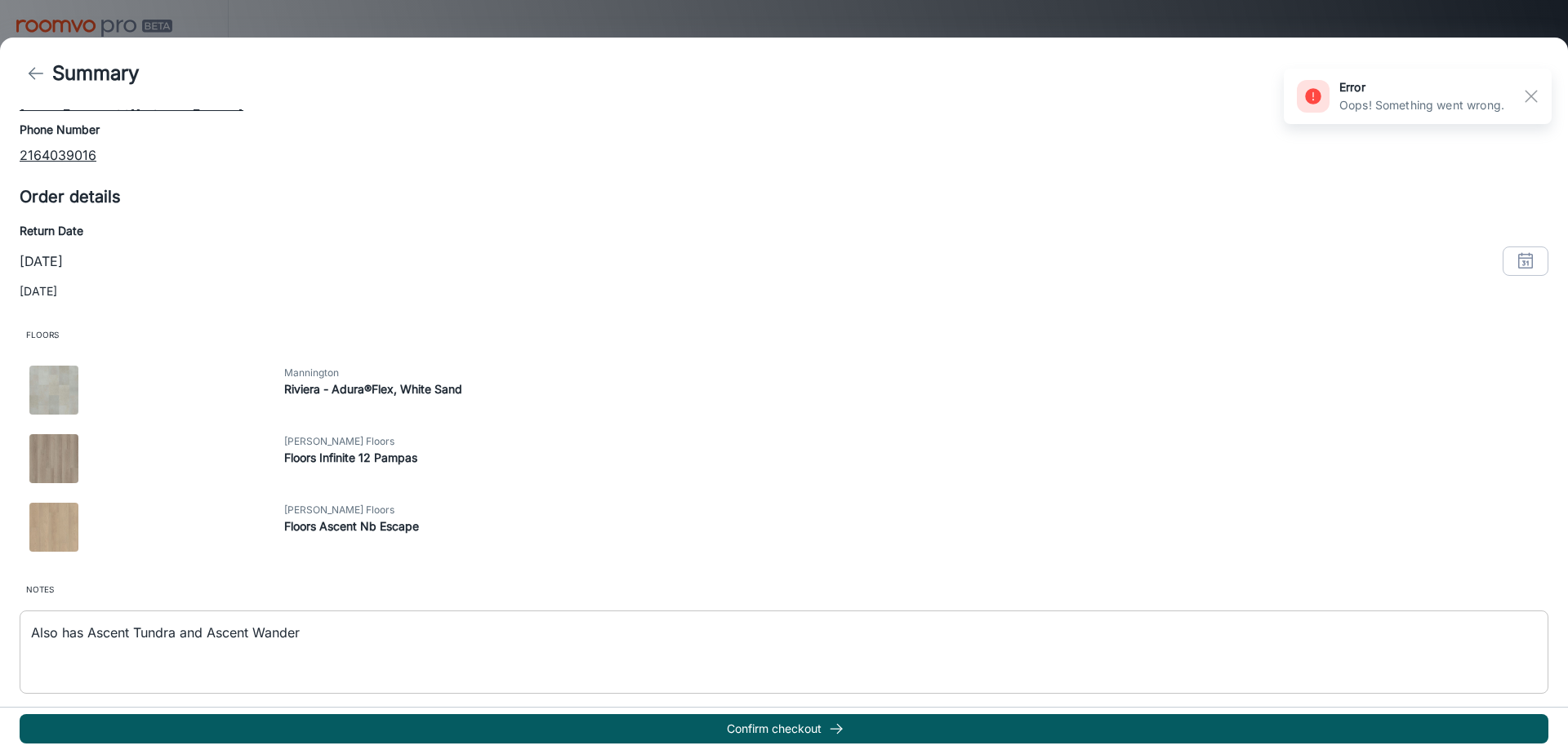
click at [756, 606] on div "Notes Also has Ascent Tundra and Ascent Wander x ​" at bounding box center [784, 634] width 1529 height 119
drag, startPoint x: 756, startPoint y: 610, endPoint x: 765, endPoint y: 631, distance: 22.8
click at [759, 620] on div "Also has Ascent Tundra and Ascent Wander x ​" at bounding box center [784, 652] width 1529 height 84
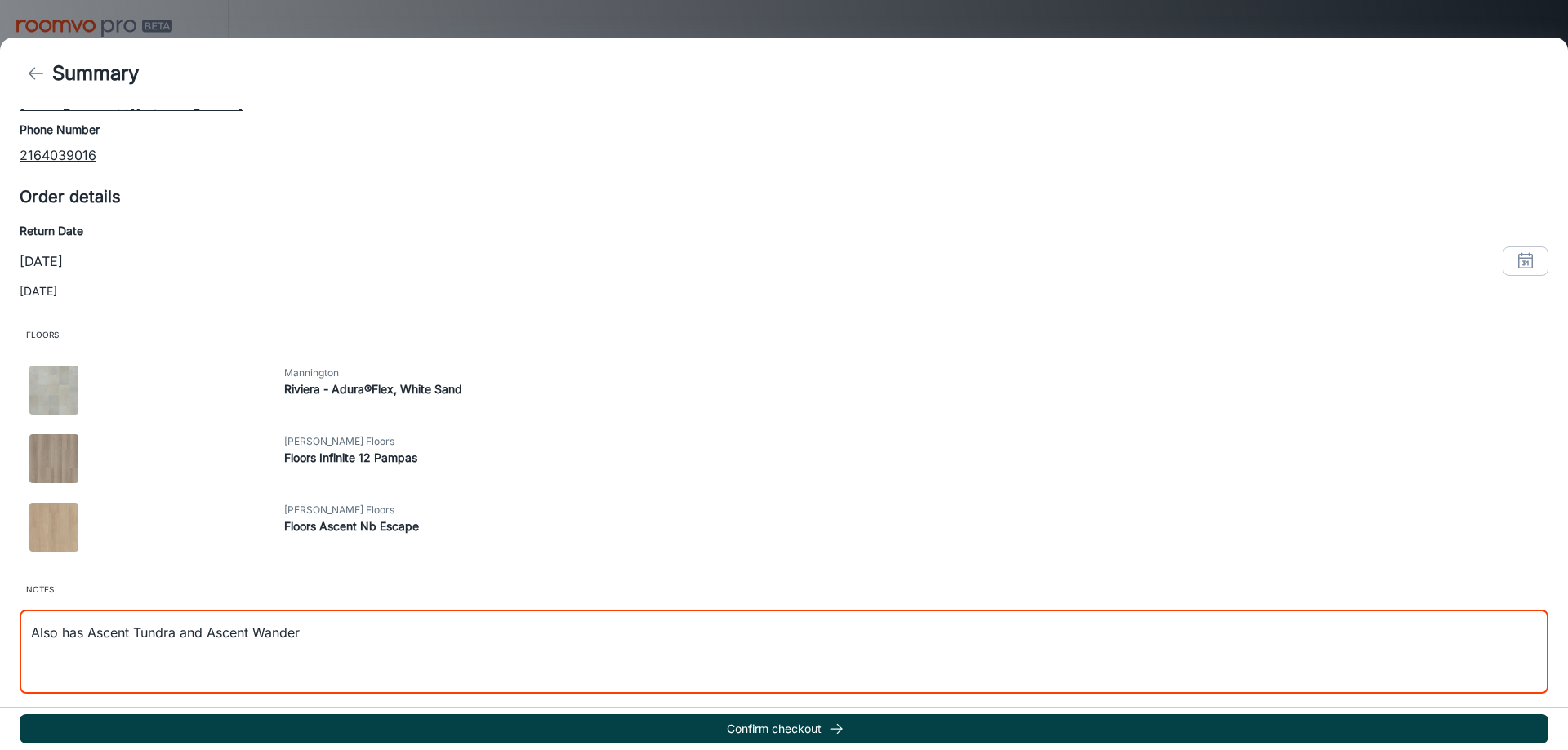
click at [790, 725] on button "Confirm checkout" at bounding box center [784, 729] width 1529 height 30
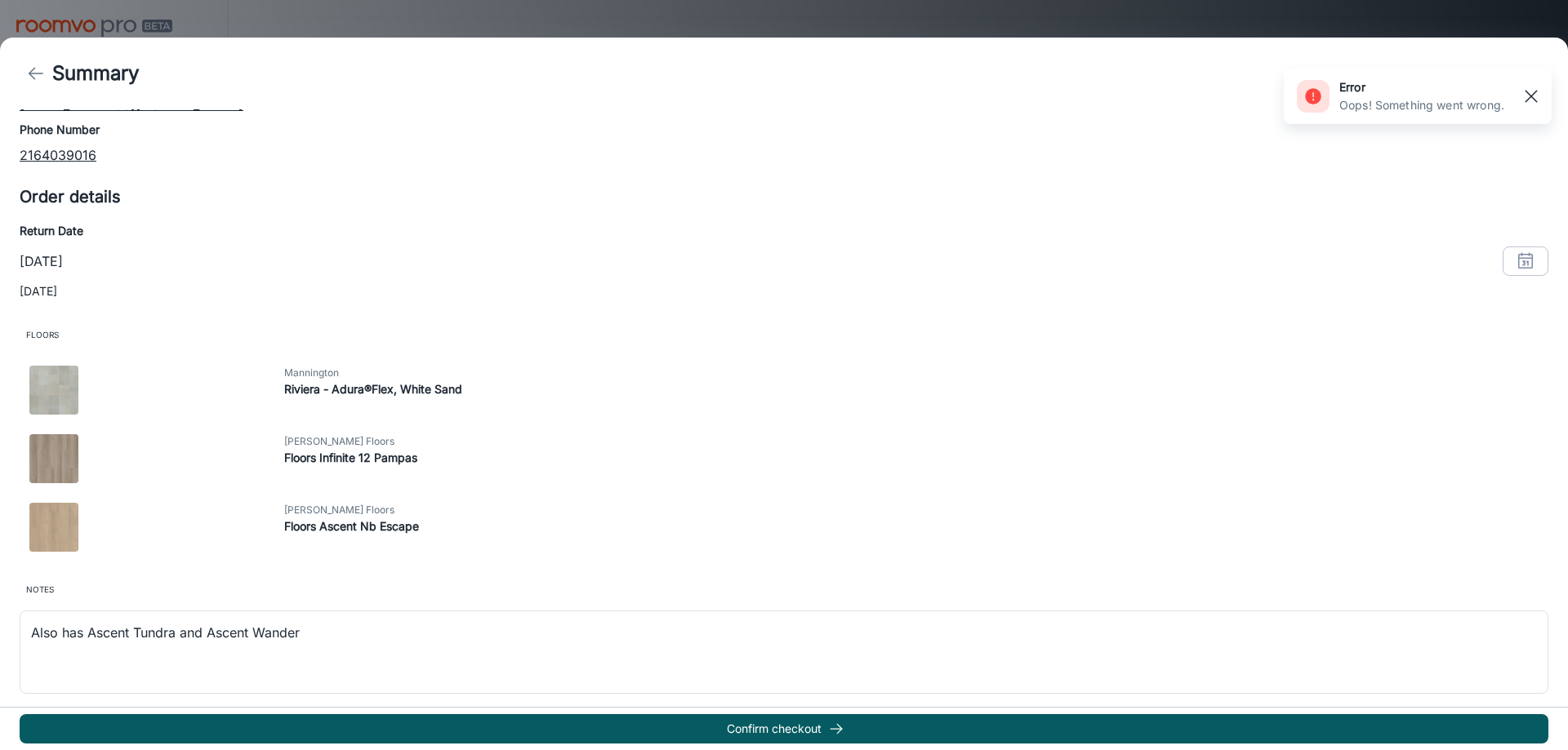
click at [1527, 97] on rect "button" at bounding box center [1531, 96] width 19 height 19
click at [1520, 254] on icon "button" at bounding box center [1525, 260] width 19 height 19
click at [1513, 294] on icon "Next month" at bounding box center [1512, 301] width 19 height 19
click at [1340, 431] on button "13" at bounding box center [1340, 431] width 30 height 30
click at [1510, 572] on button "OK" at bounding box center [1504, 570] width 52 height 30
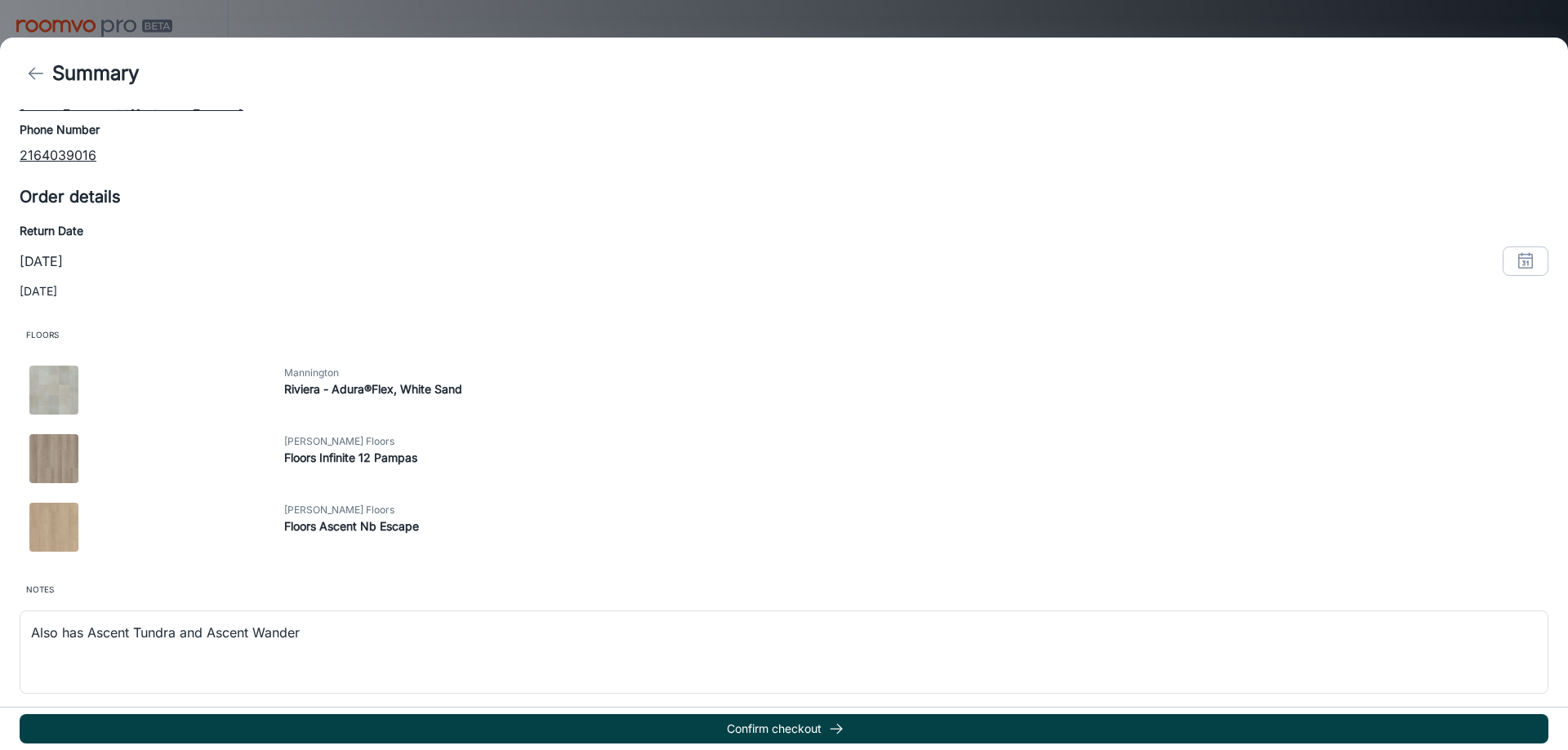
click at [957, 725] on button "Confirm checkout" at bounding box center [784, 729] width 1529 height 30
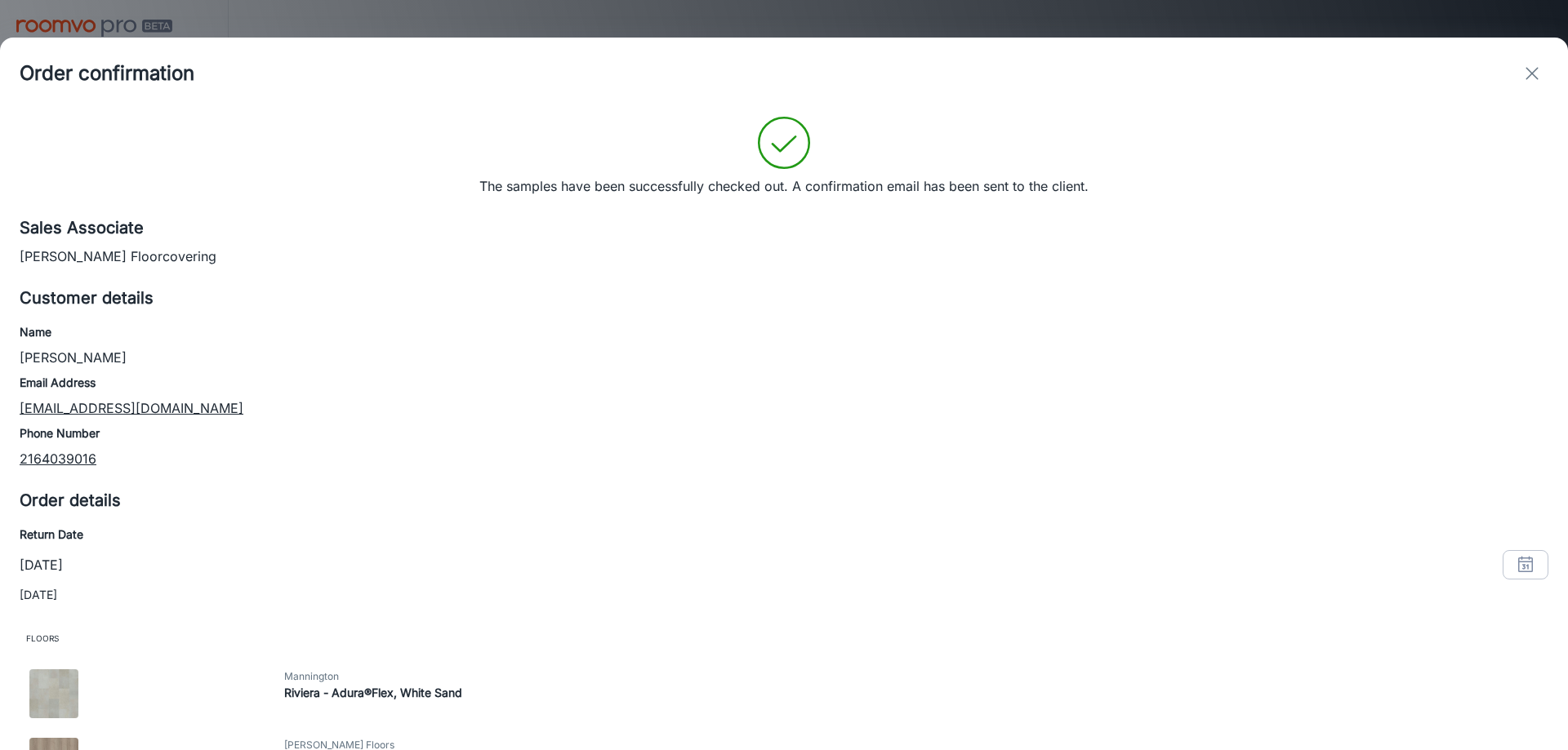
click at [1538, 71] on icon "exit" at bounding box center [1532, 73] width 19 height 19
